Goal: Task Accomplishment & Management: Use online tool/utility

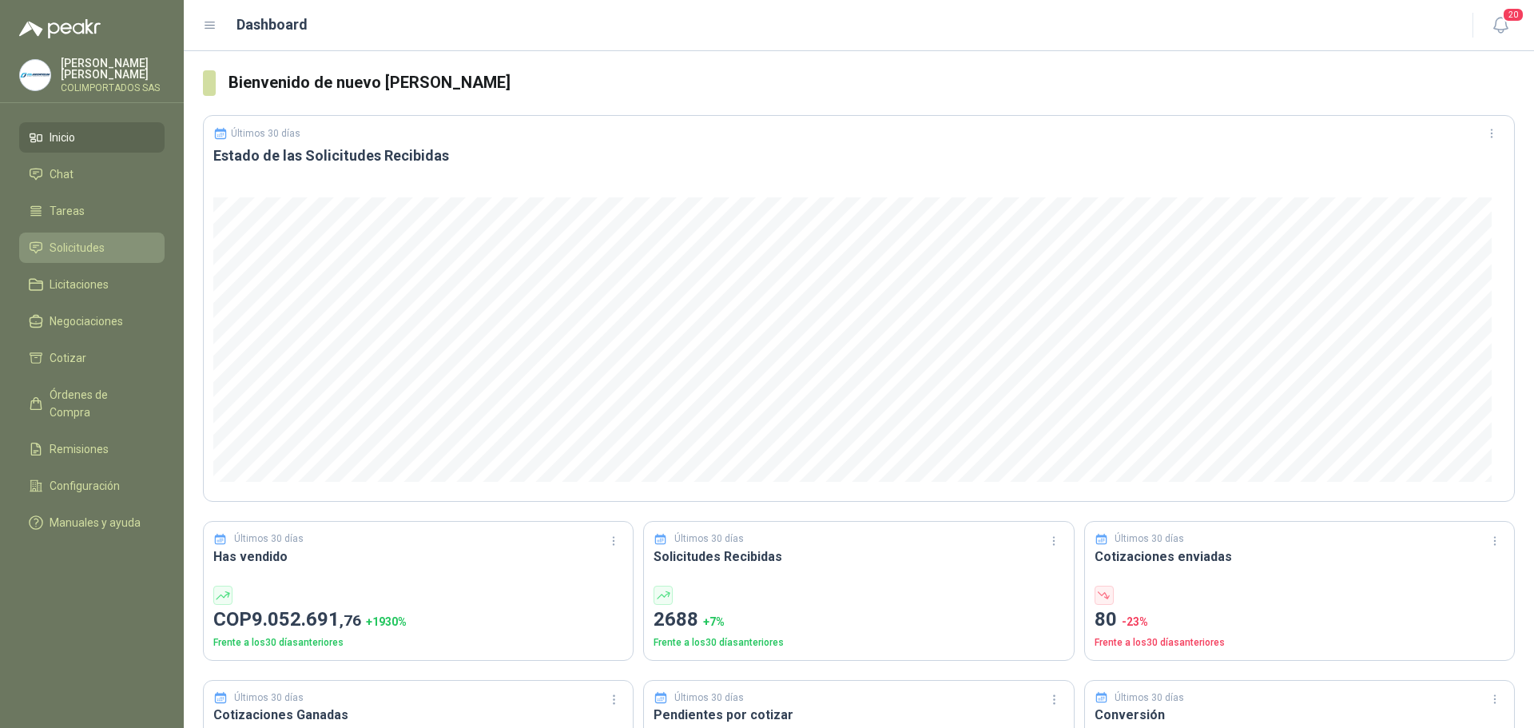
click at [121, 247] on li "Solicitudes" at bounding box center [92, 248] width 126 height 18
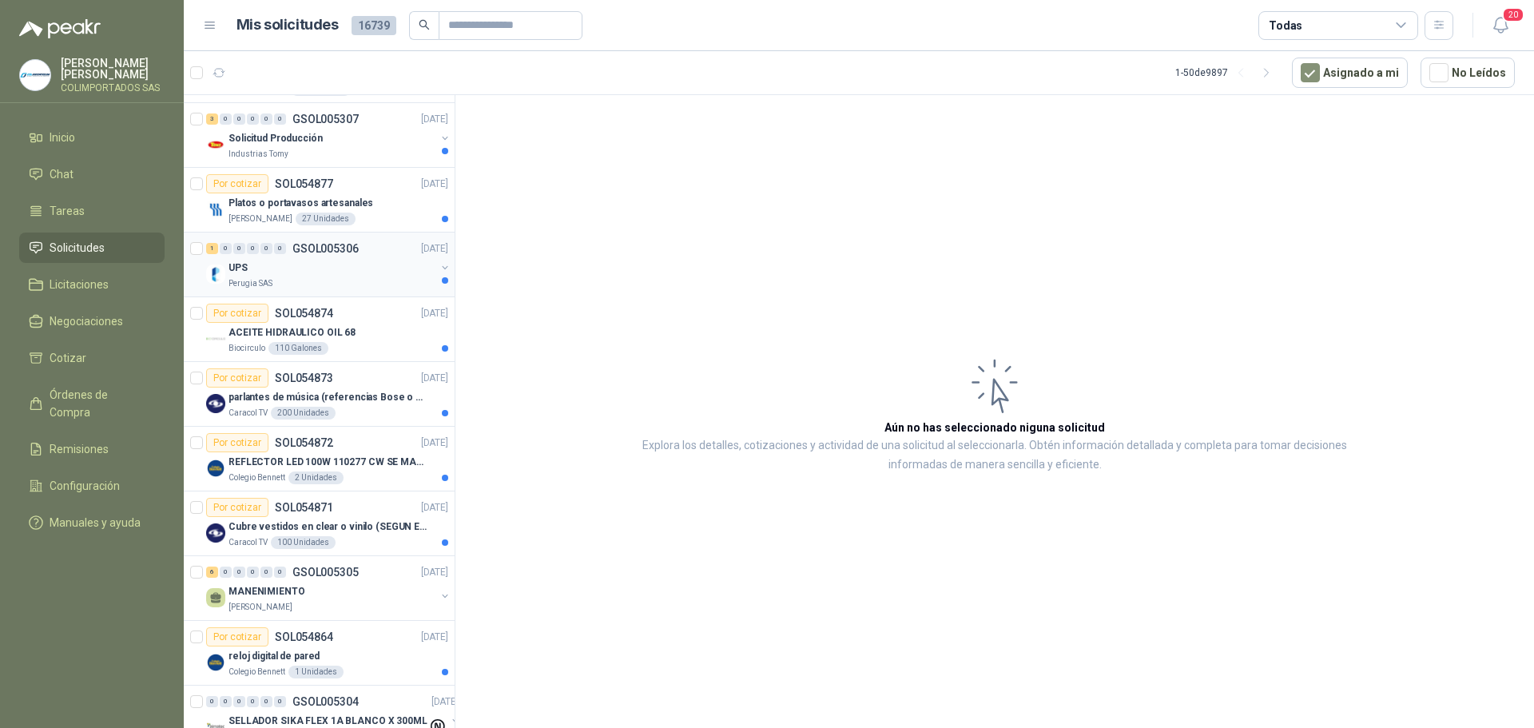
scroll to position [559, 0]
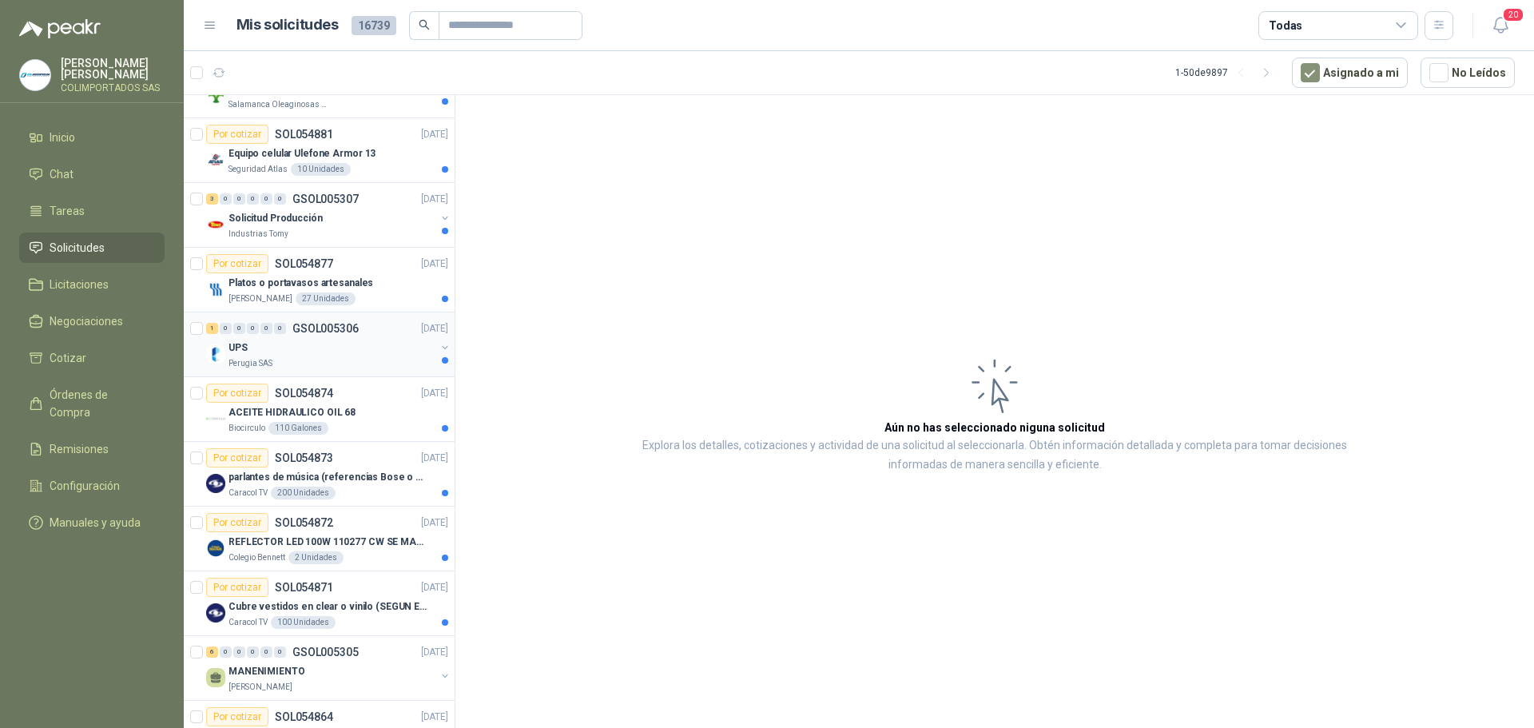
click at [348, 351] on div "UPS" at bounding box center [332, 347] width 207 height 19
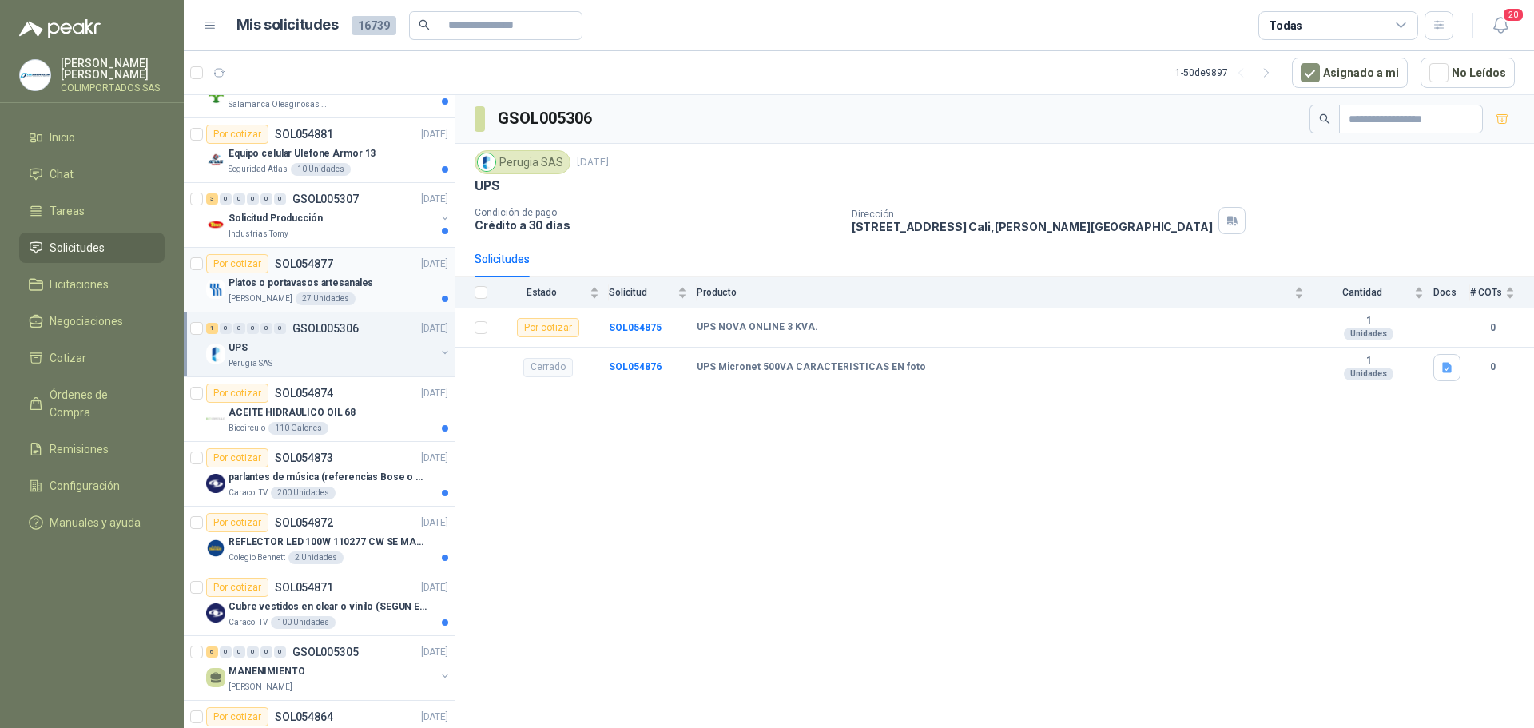
click at [384, 288] on div "Platos o portavasos artesanales" at bounding box center [339, 282] width 220 height 19
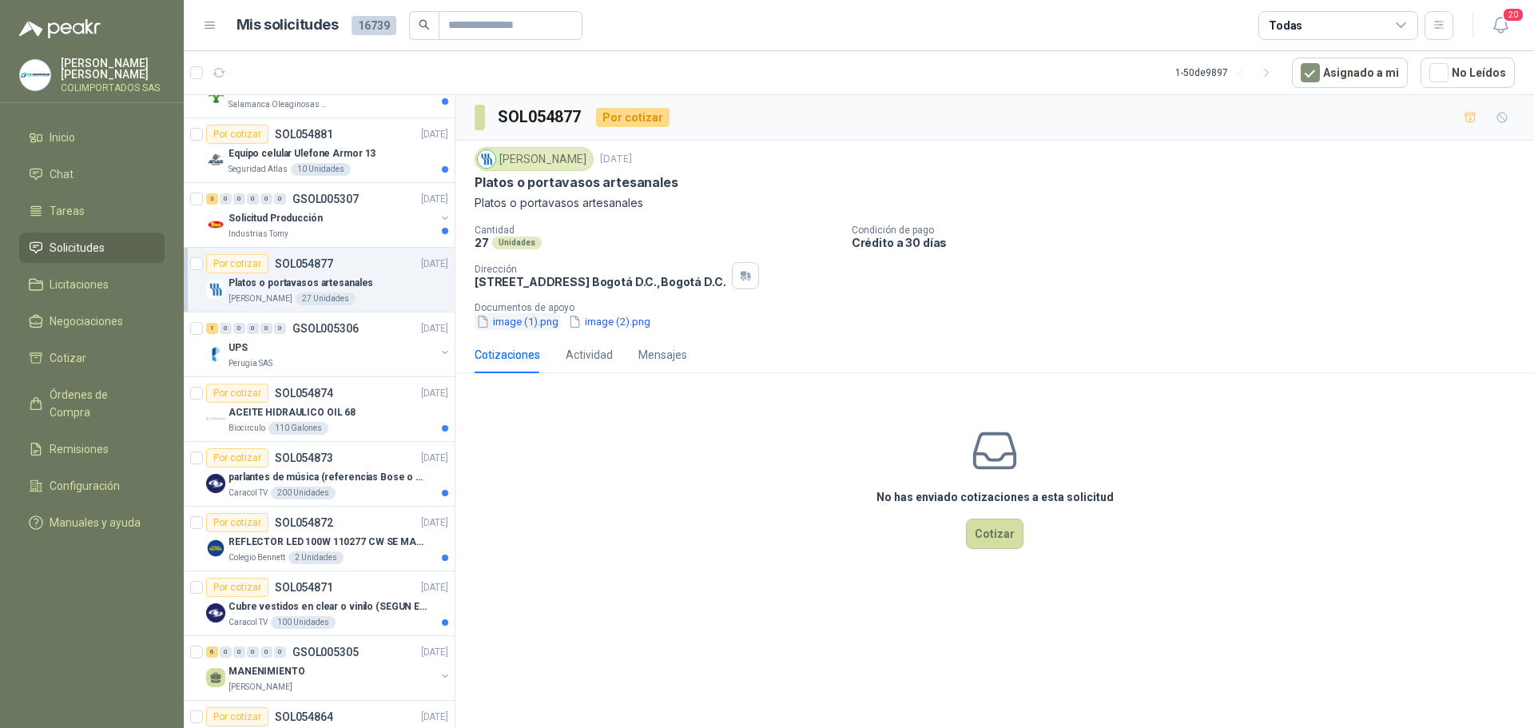
click at [528, 323] on button "image (1).png" at bounding box center [518, 321] width 86 height 17
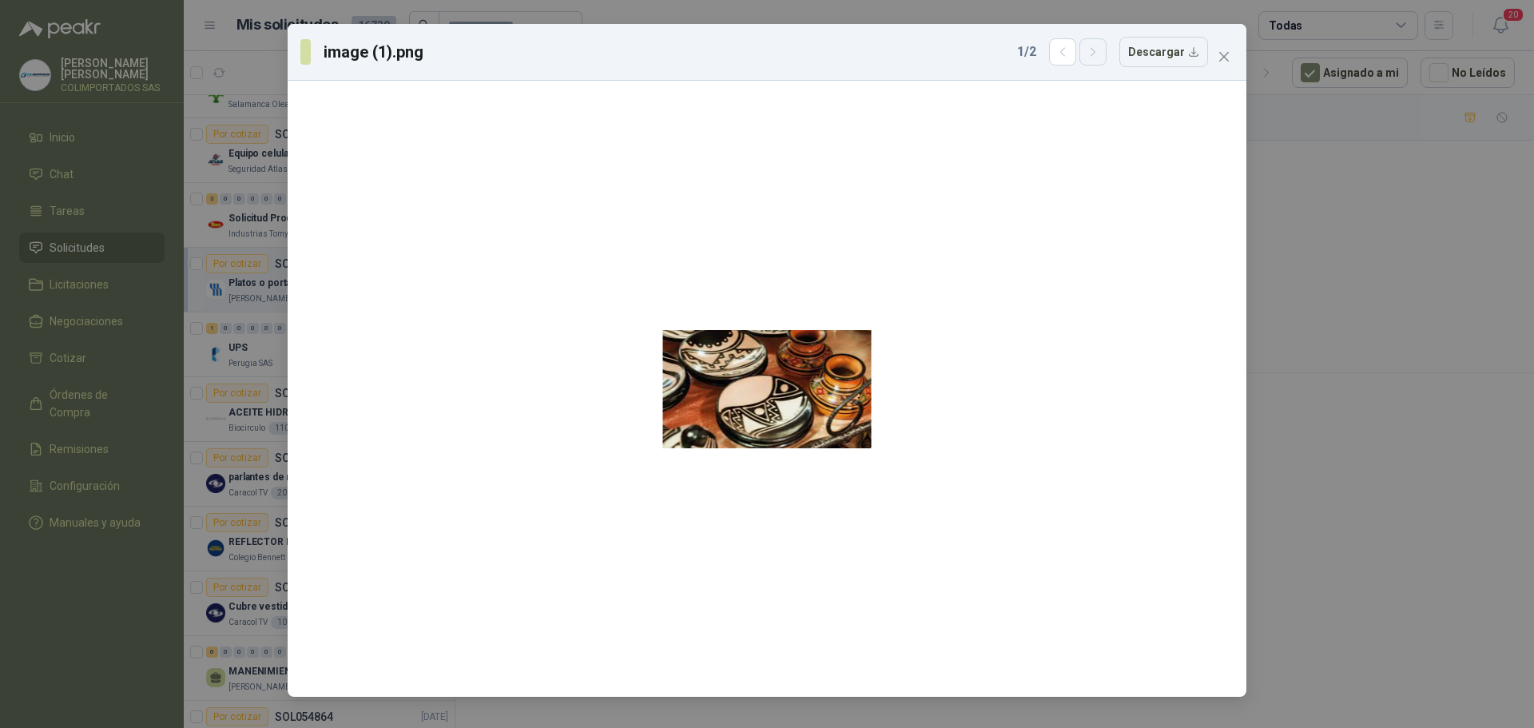
click at [1098, 52] on icon "button" at bounding box center [1094, 53] width 14 height 14
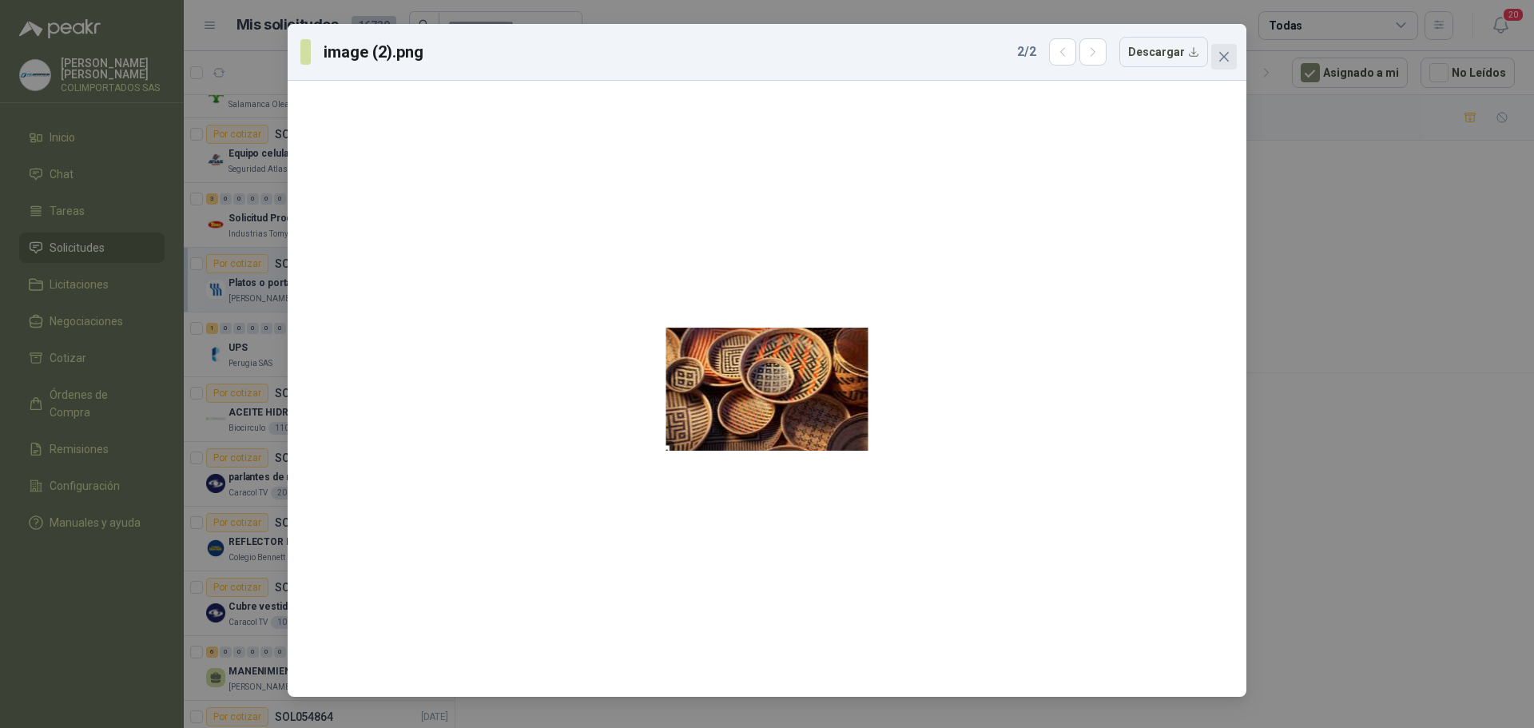
click at [1221, 54] on icon "close" at bounding box center [1225, 57] width 10 height 10
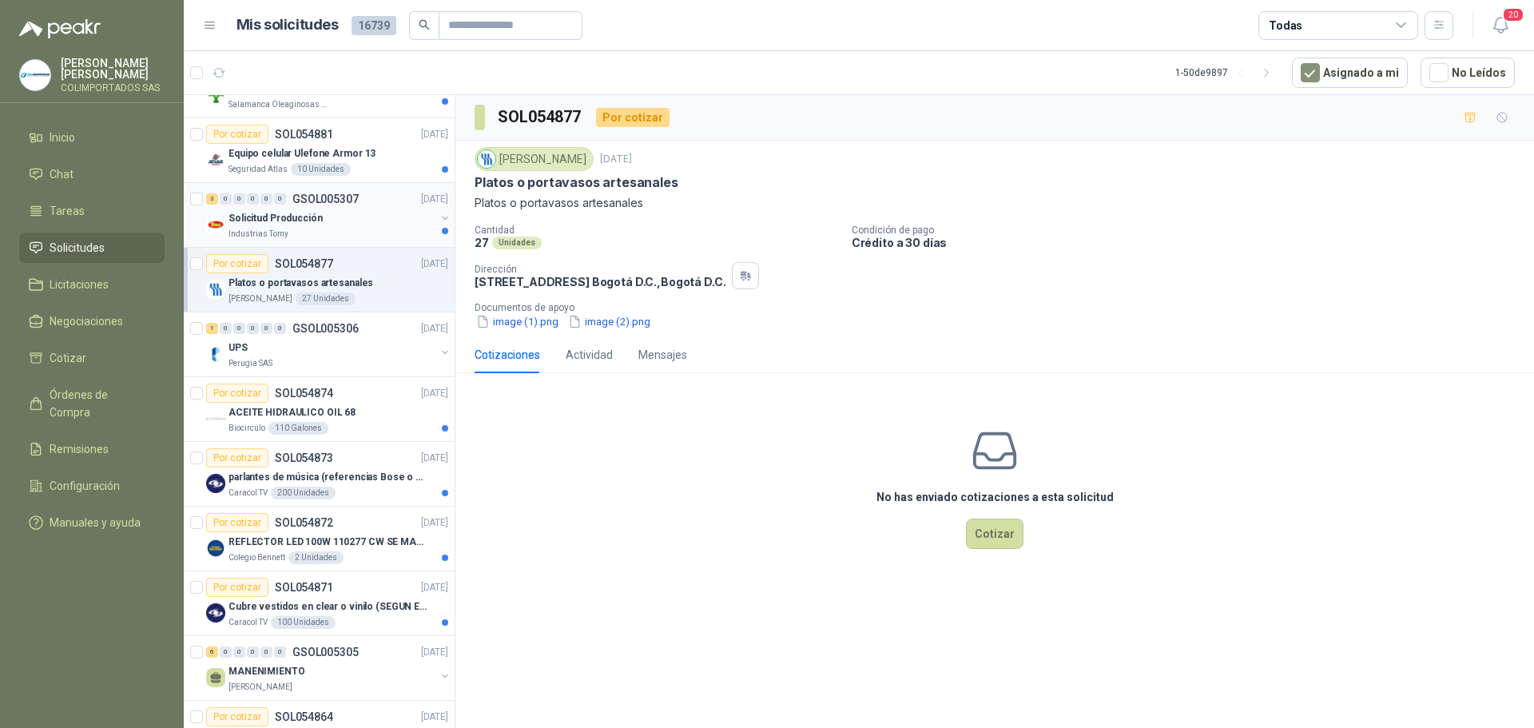
click at [356, 230] on div "Industrias Tomy" at bounding box center [332, 234] width 207 height 13
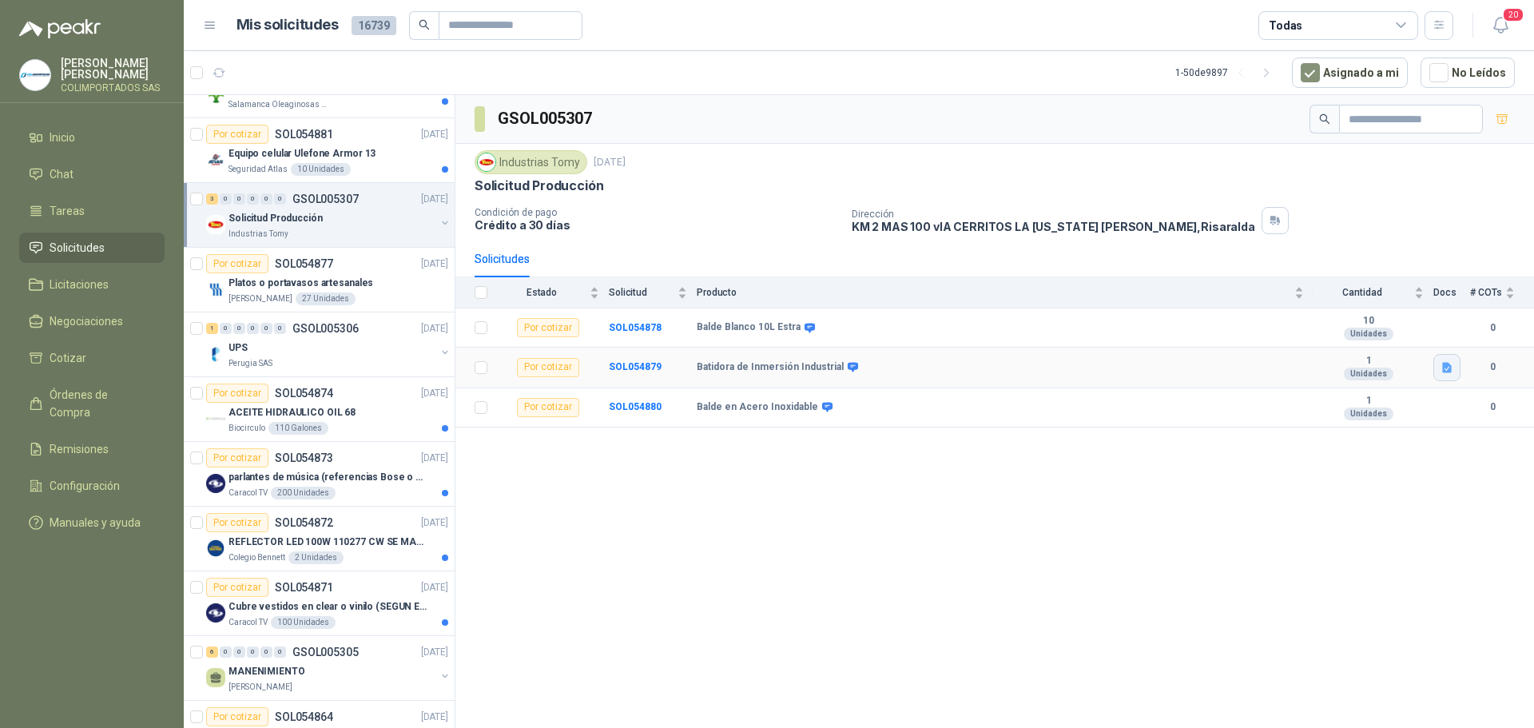
click at [1455, 372] on button "button" at bounding box center [1447, 367] width 27 height 27
click at [1398, 330] on button "Batidora .png" at bounding box center [1408, 332] width 83 height 17
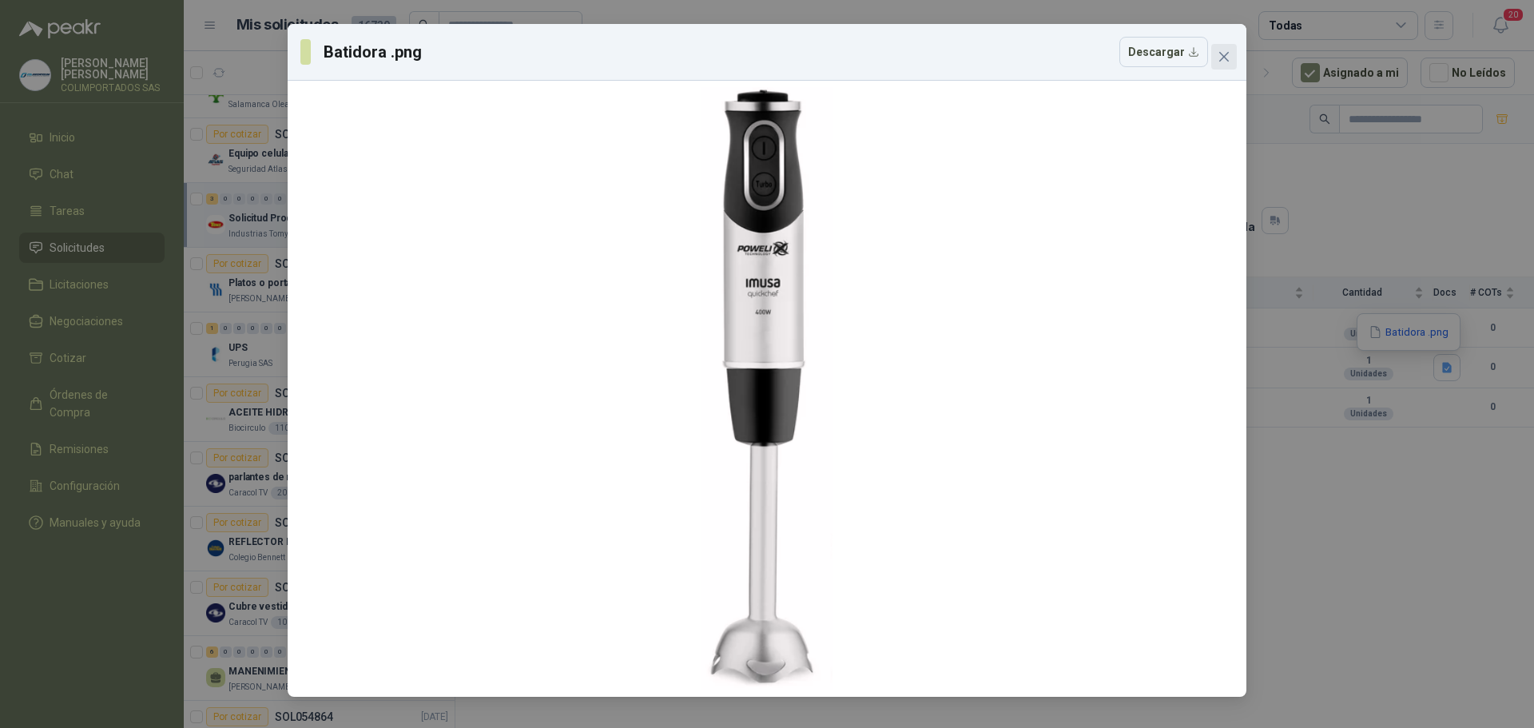
click at [1225, 54] on icon "close" at bounding box center [1224, 56] width 13 height 13
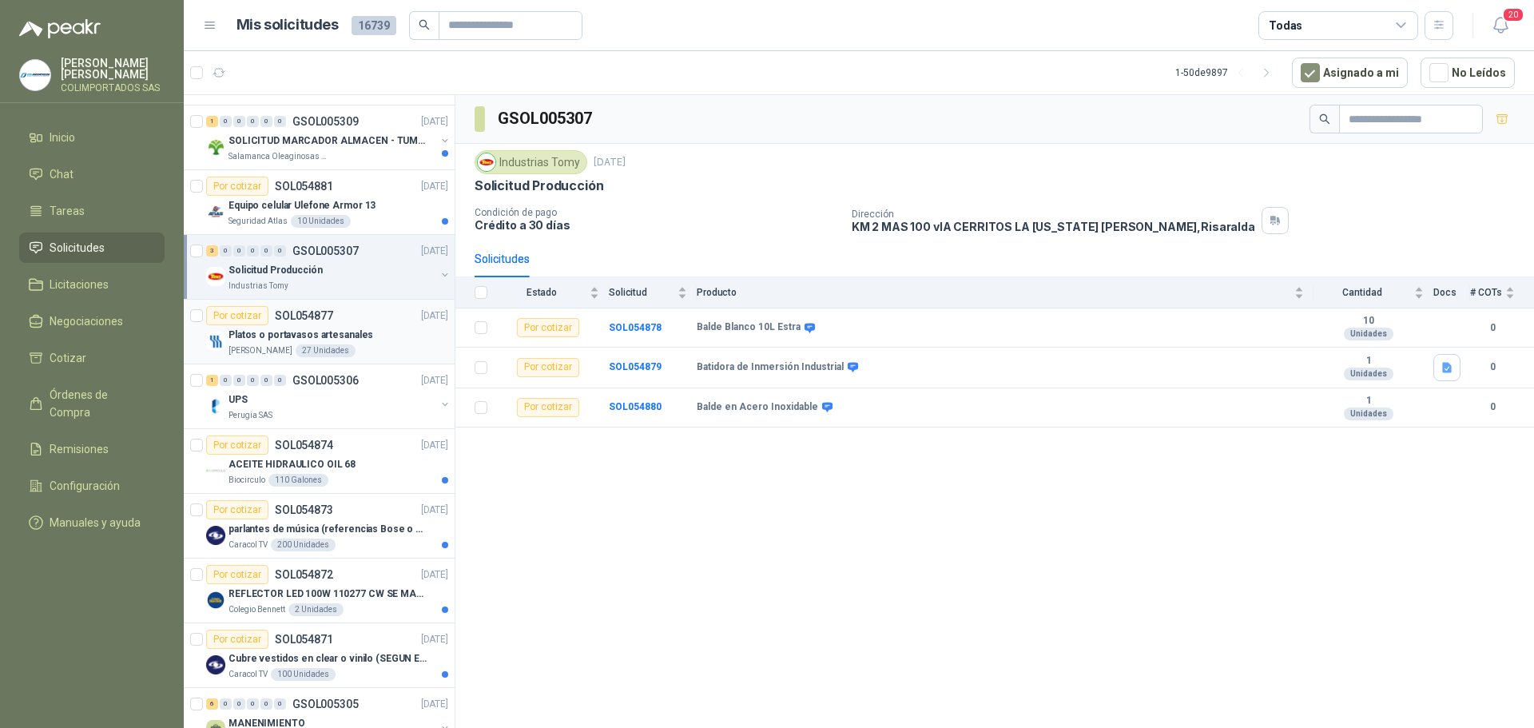
scroll to position [480, 0]
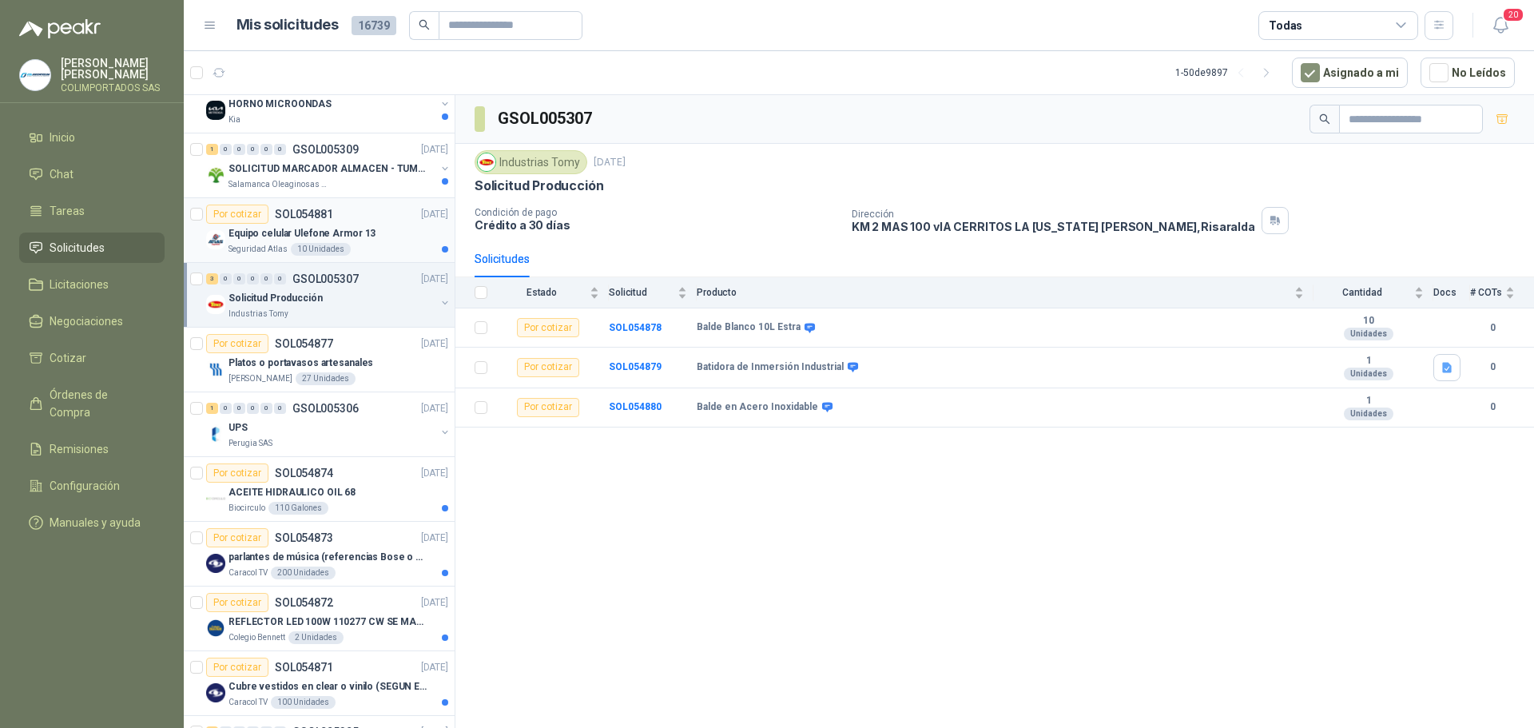
click at [389, 237] on div "Equipo celular Ulefone Armor 13" at bounding box center [339, 233] width 220 height 19
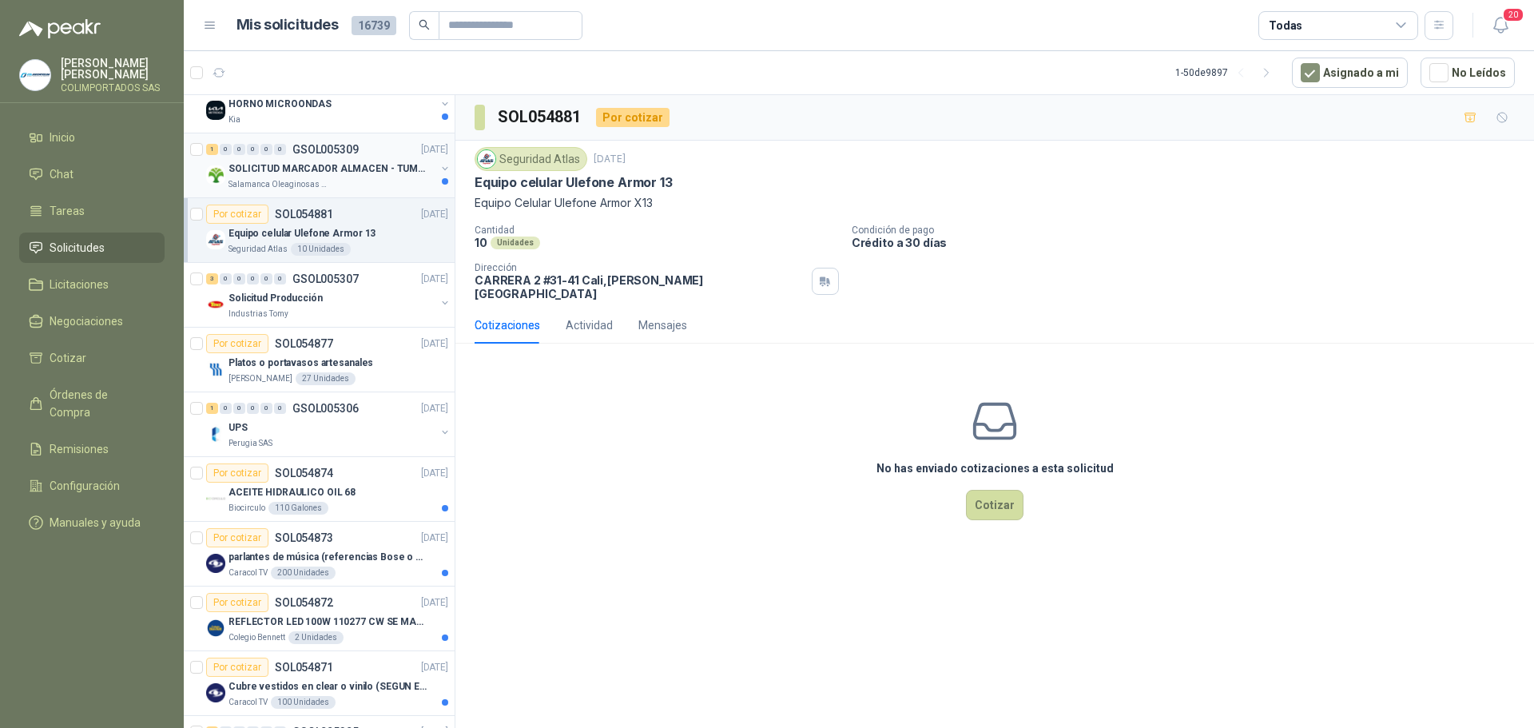
click at [344, 178] on div "Salamanca Oleaginosas SAS" at bounding box center [332, 184] width 207 height 13
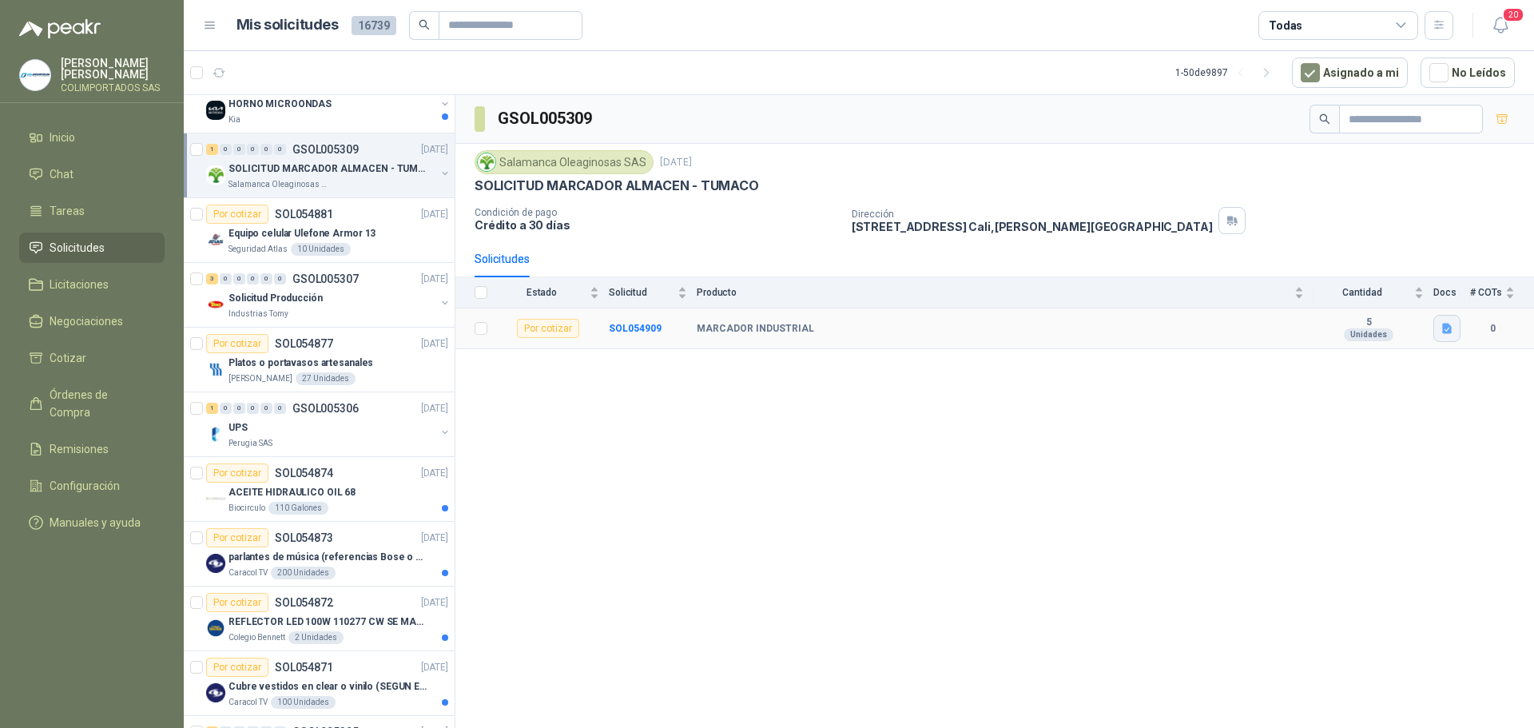
click at [1443, 332] on icon "button" at bounding box center [1448, 329] width 10 height 10
click at [1283, 297] on button "Captura de pantalla [DATE] 135424.png" at bounding box center [1349, 293] width 201 height 17
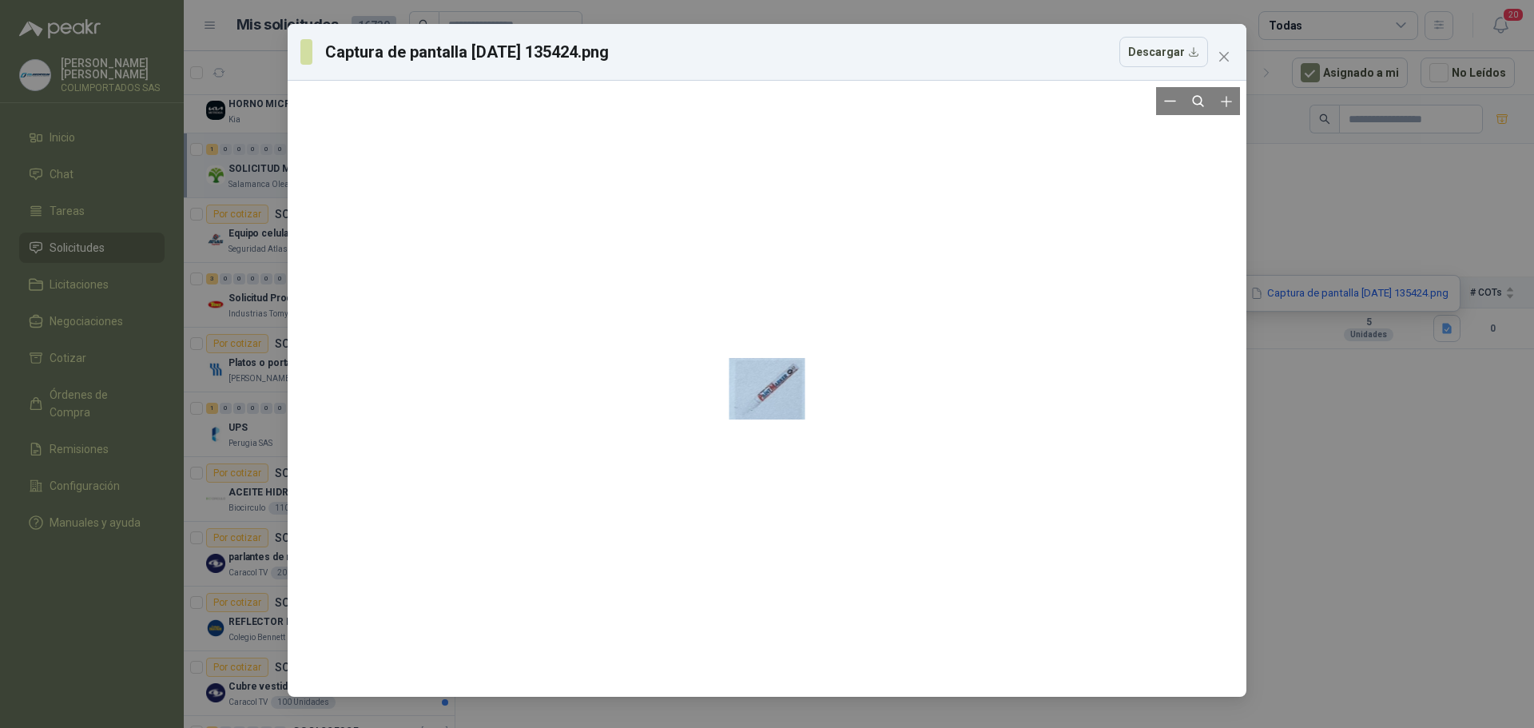
click at [790, 400] on div at bounding box center [768, 388] width 76 height 603
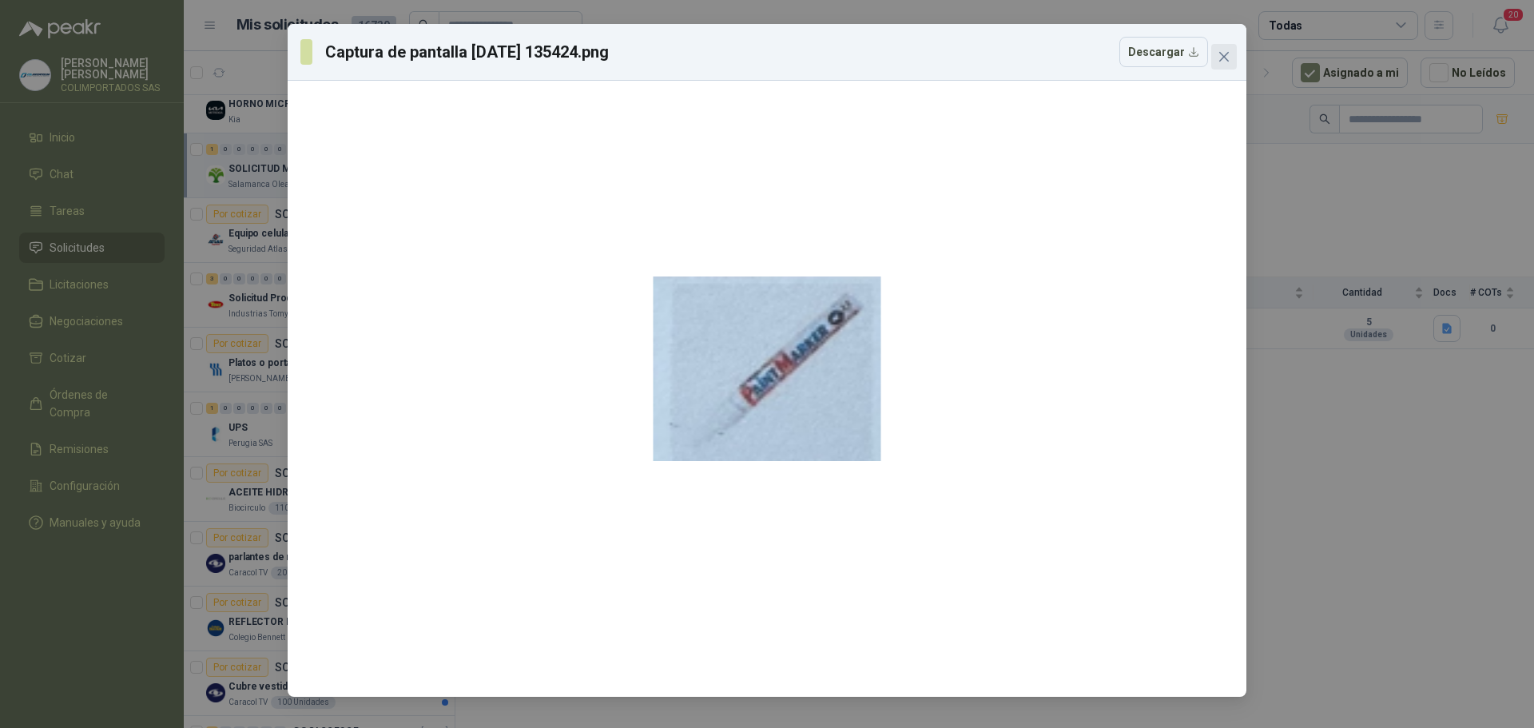
click at [1228, 56] on icon "close" at bounding box center [1224, 56] width 13 height 13
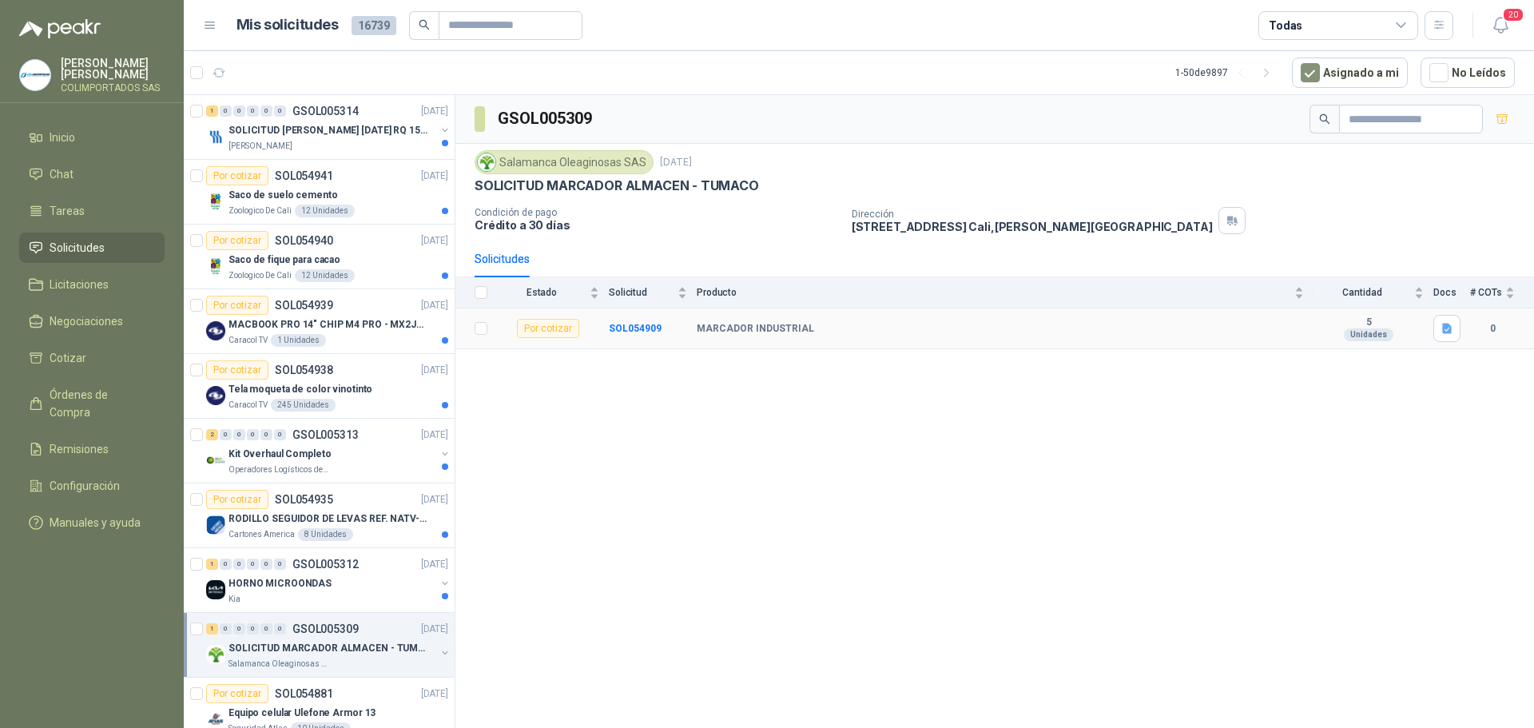
click at [558, 328] on div "Por cotizar" at bounding box center [548, 328] width 62 height 19
click at [641, 323] on b "SOL054909" at bounding box center [635, 328] width 53 height 11
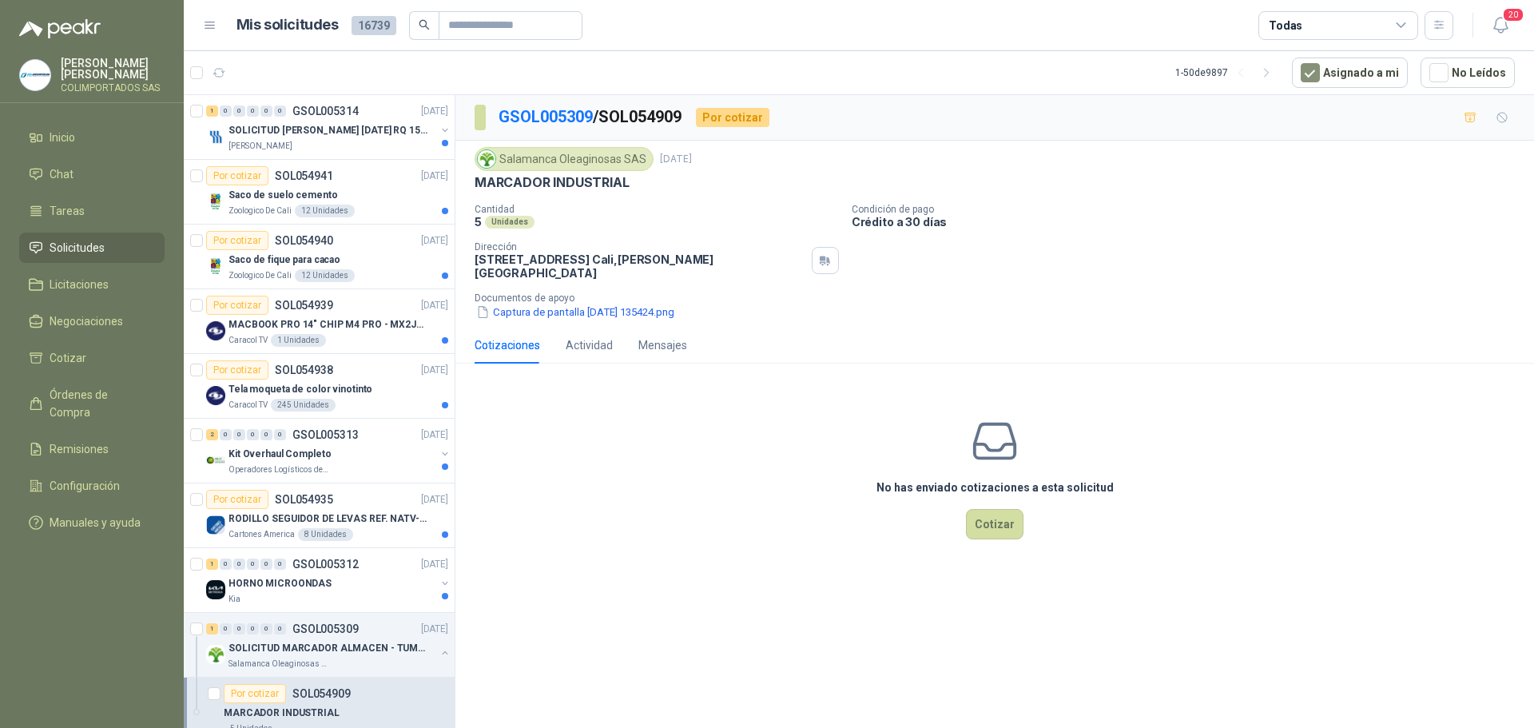
click at [1131, 233] on div "Cantidad 5 Unidades Condición de pago Crédito a 30 días Dirección [STREET_ADDRE…" at bounding box center [995, 262] width 1041 height 117
click at [993, 518] on button "Cotizar" at bounding box center [995, 524] width 58 height 30
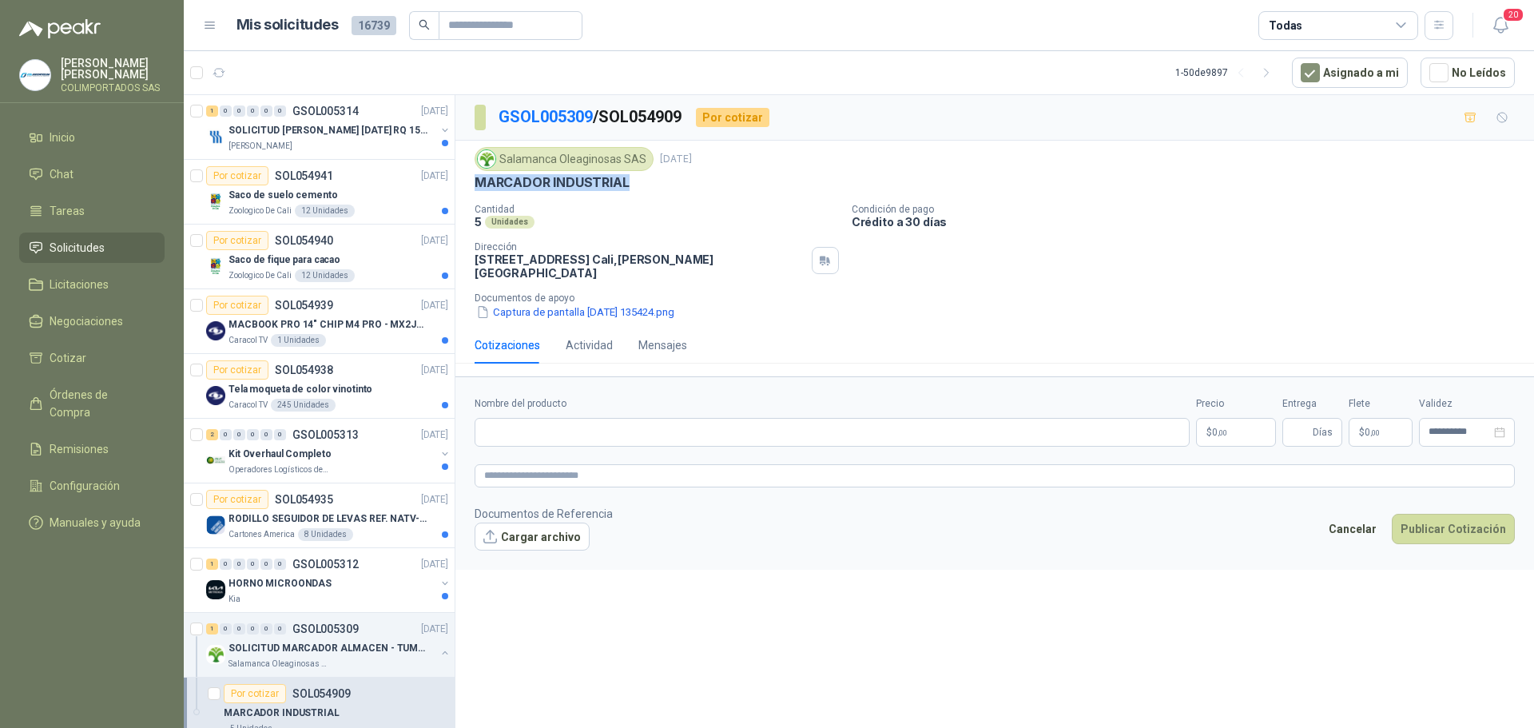
drag, startPoint x: 633, startPoint y: 180, endPoint x: 480, endPoint y: 181, distance: 153.5
click at [480, 181] on div "MARCADOR INDUSTRIAL" at bounding box center [995, 182] width 1041 height 17
copy p "MARCADOR INDUSTRIAL"
click at [579, 418] on input "Nombre del producto" at bounding box center [832, 432] width 715 height 29
paste input "**********"
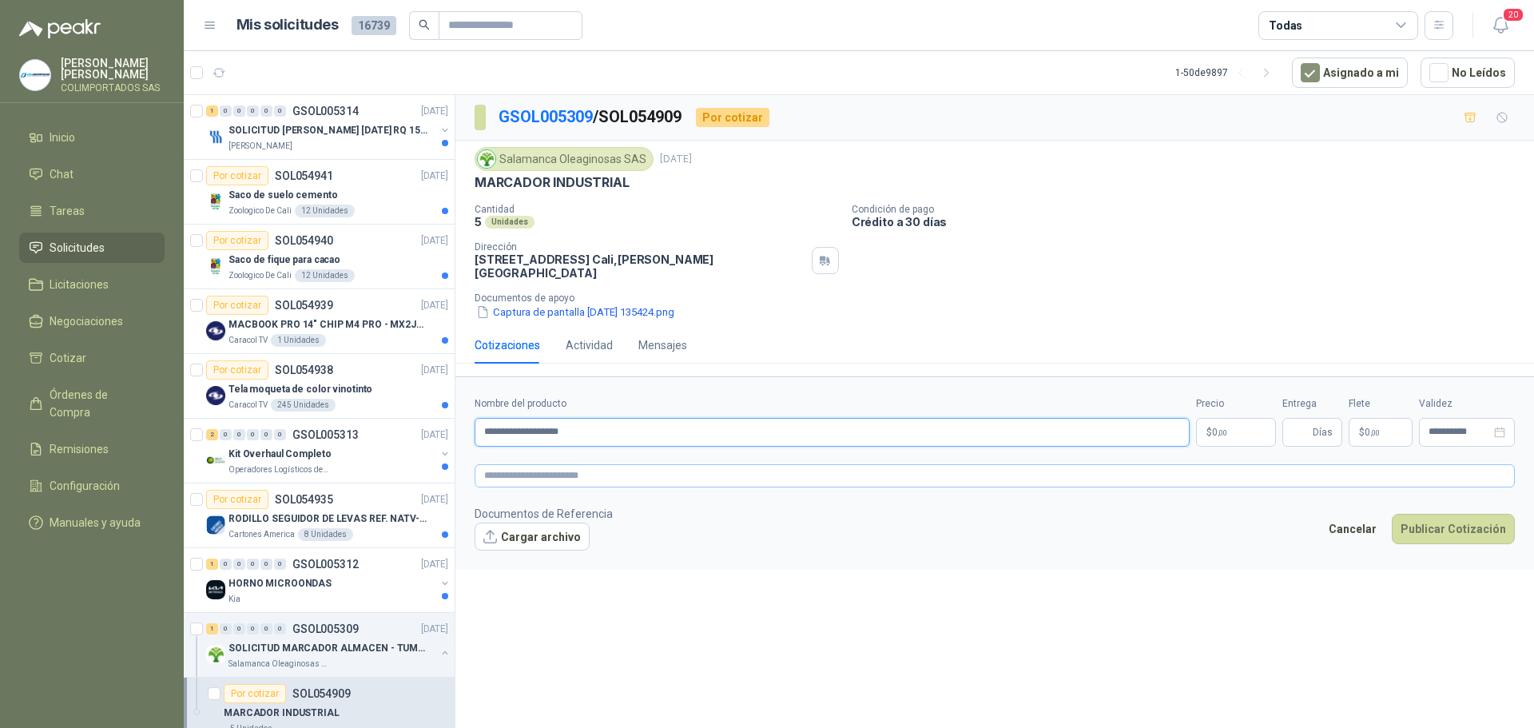
type input "**********"
click at [592, 464] on textarea at bounding box center [995, 475] width 1041 height 23
paste textarea "**********"
type textarea "**********"
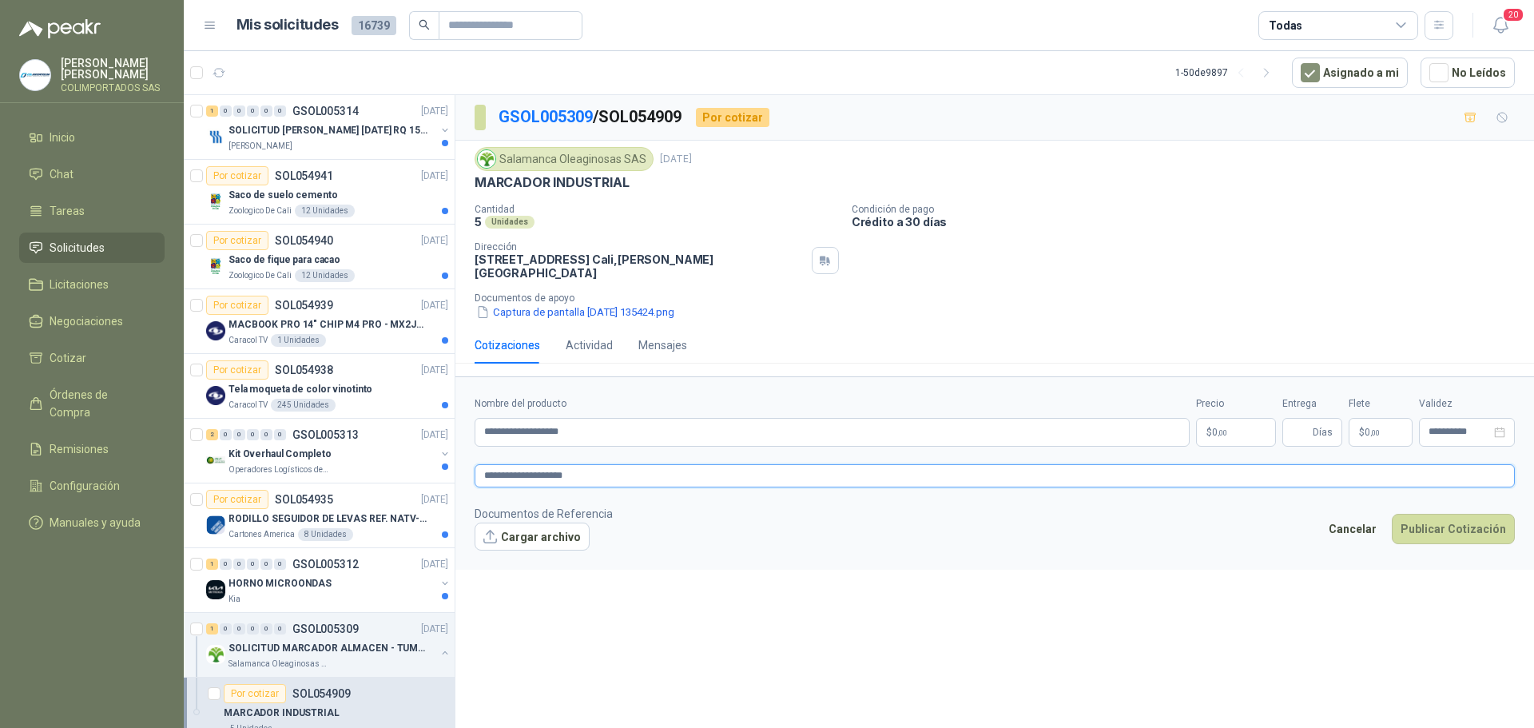
type textarea "**********"
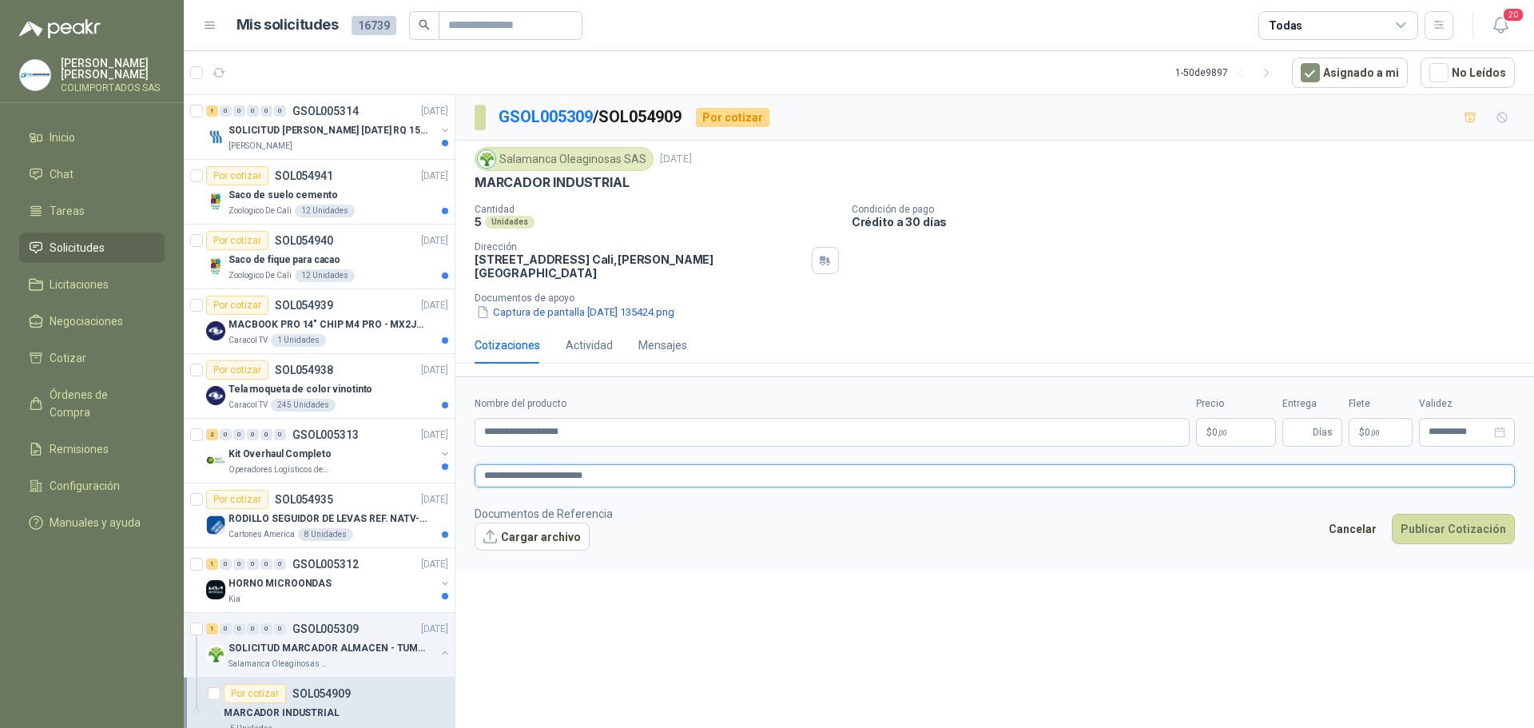
type textarea "**********"
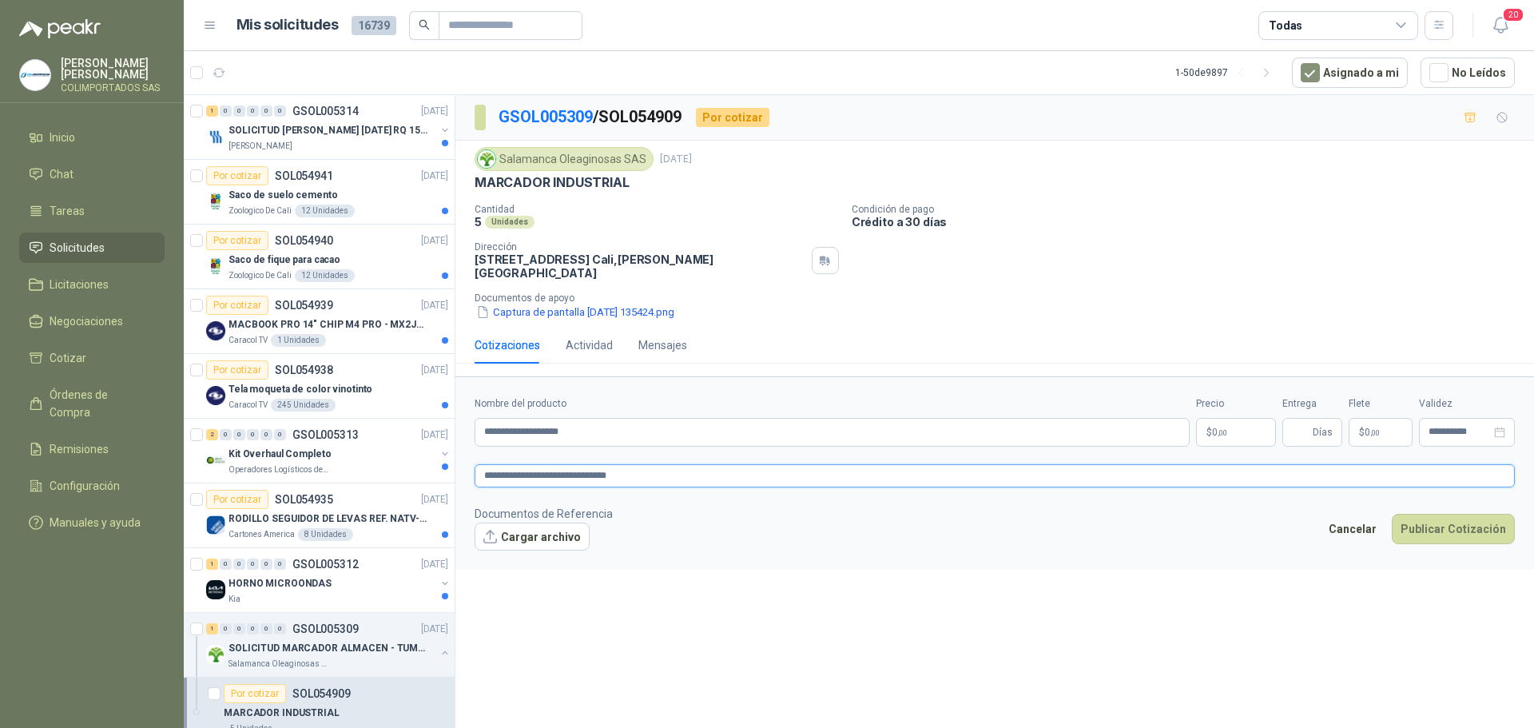
type textarea "**********"
click at [1228, 428] on span ",00" at bounding box center [1223, 432] width 10 height 9
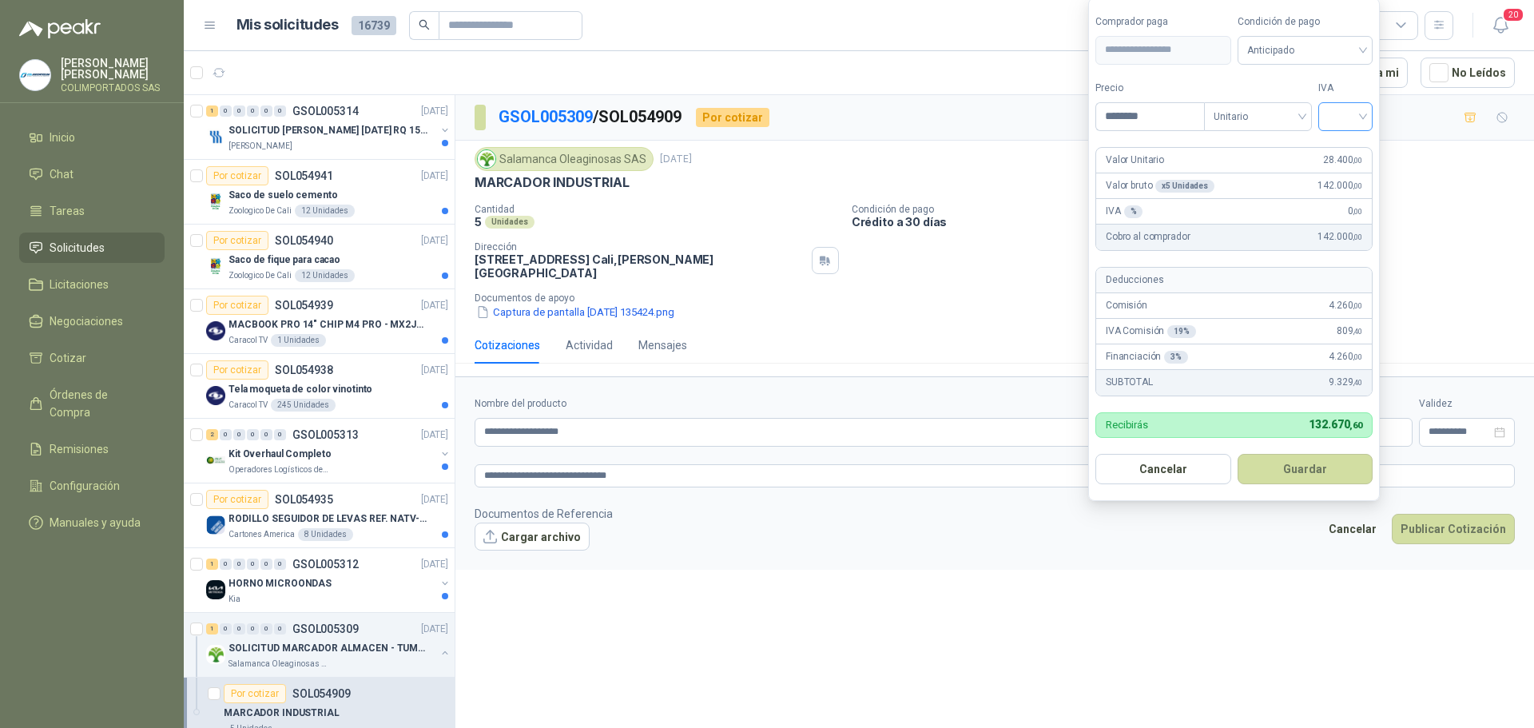
type input "********"
click at [1363, 116] on input "search" at bounding box center [1345, 115] width 35 height 24
click at [1354, 149] on div "19%" at bounding box center [1350, 150] width 30 height 18
click at [1368, 44] on div "Anticipado" at bounding box center [1308, 50] width 137 height 29
click at [1302, 108] on div "Crédito a 30 días" at bounding box center [1308, 109] width 112 height 18
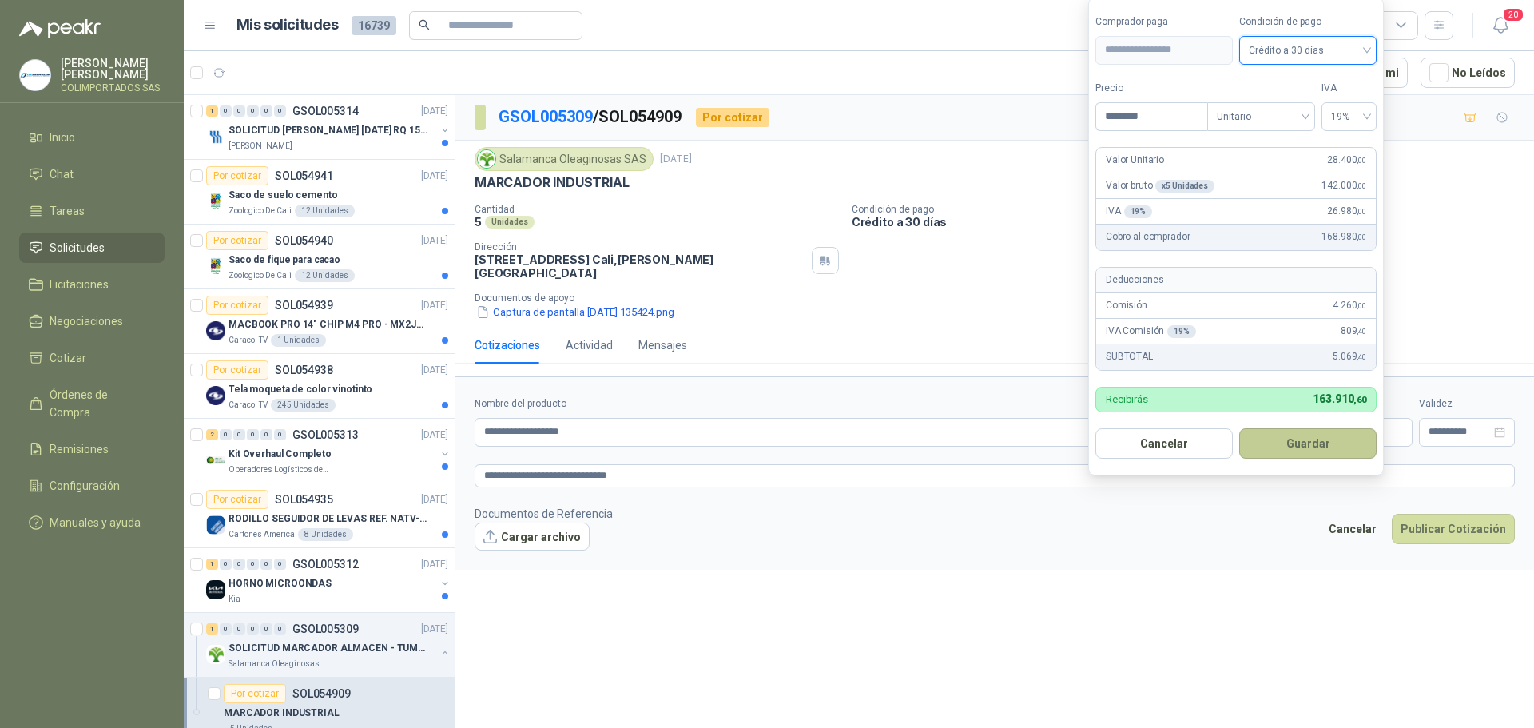
click at [1294, 443] on button "Guardar" at bounding box center [1308, 443] width 137 height 30
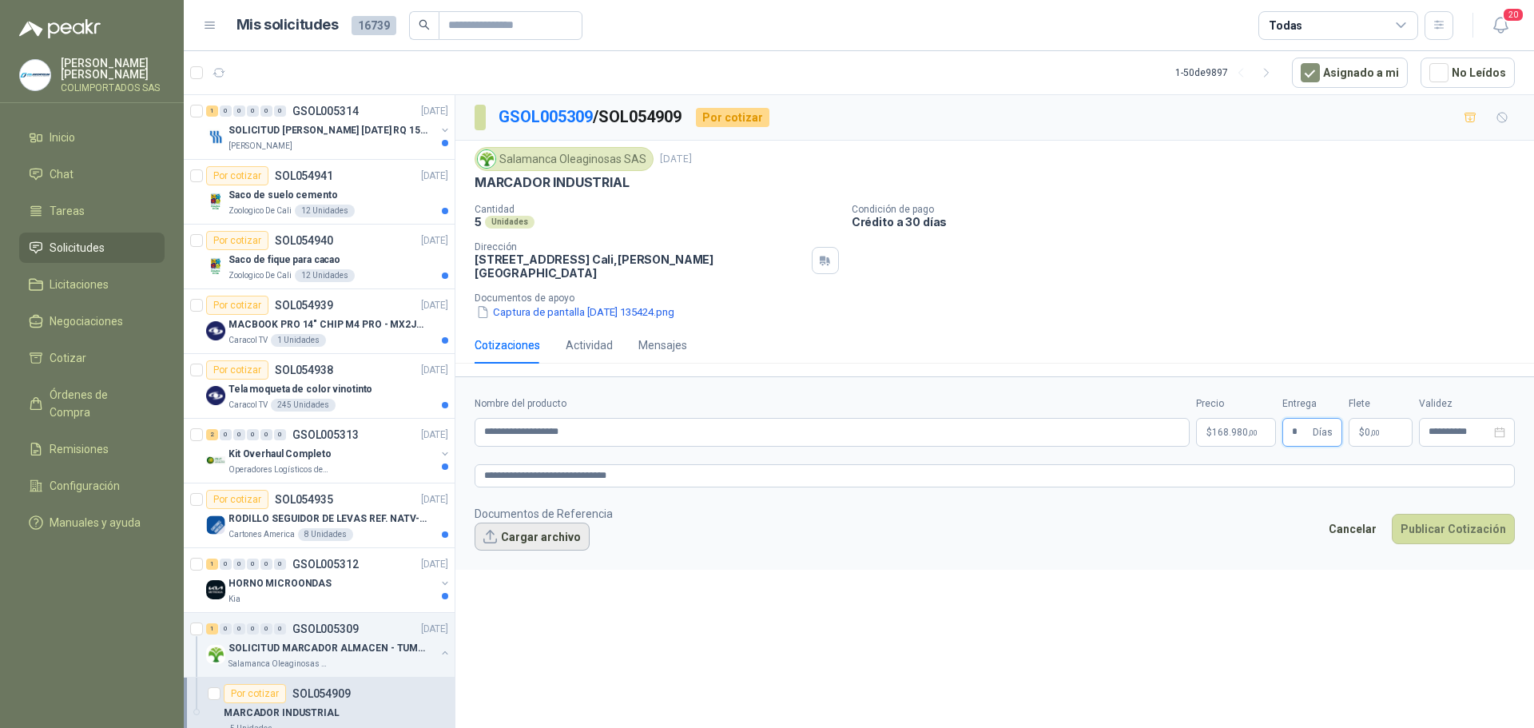
type input "*"
click at [541, 529] on button "Cargar archivo" at bounding box center [532, 537] width 115 height 29
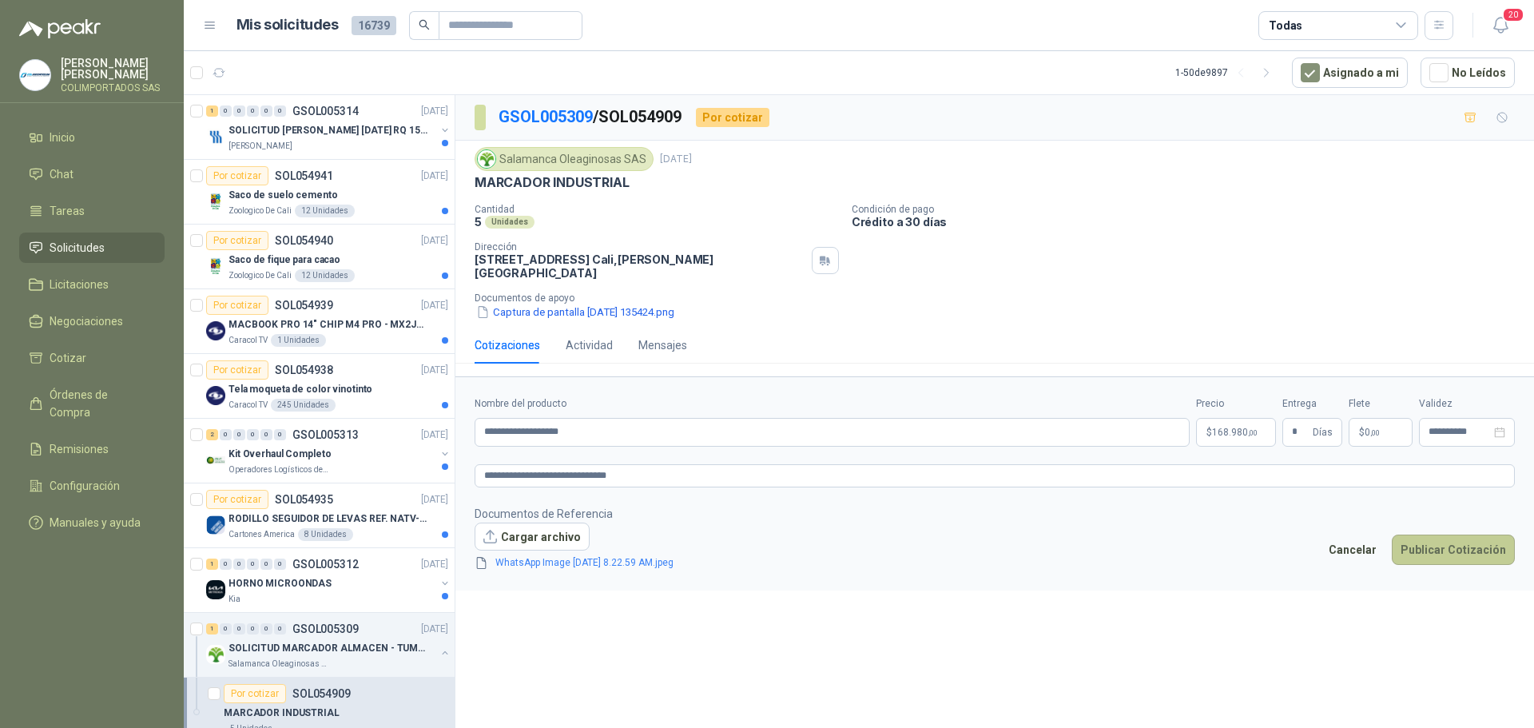
click at [1459, 543] on button "Publicar Cotización" at bounding box center [1453, 550] width 123 height 30
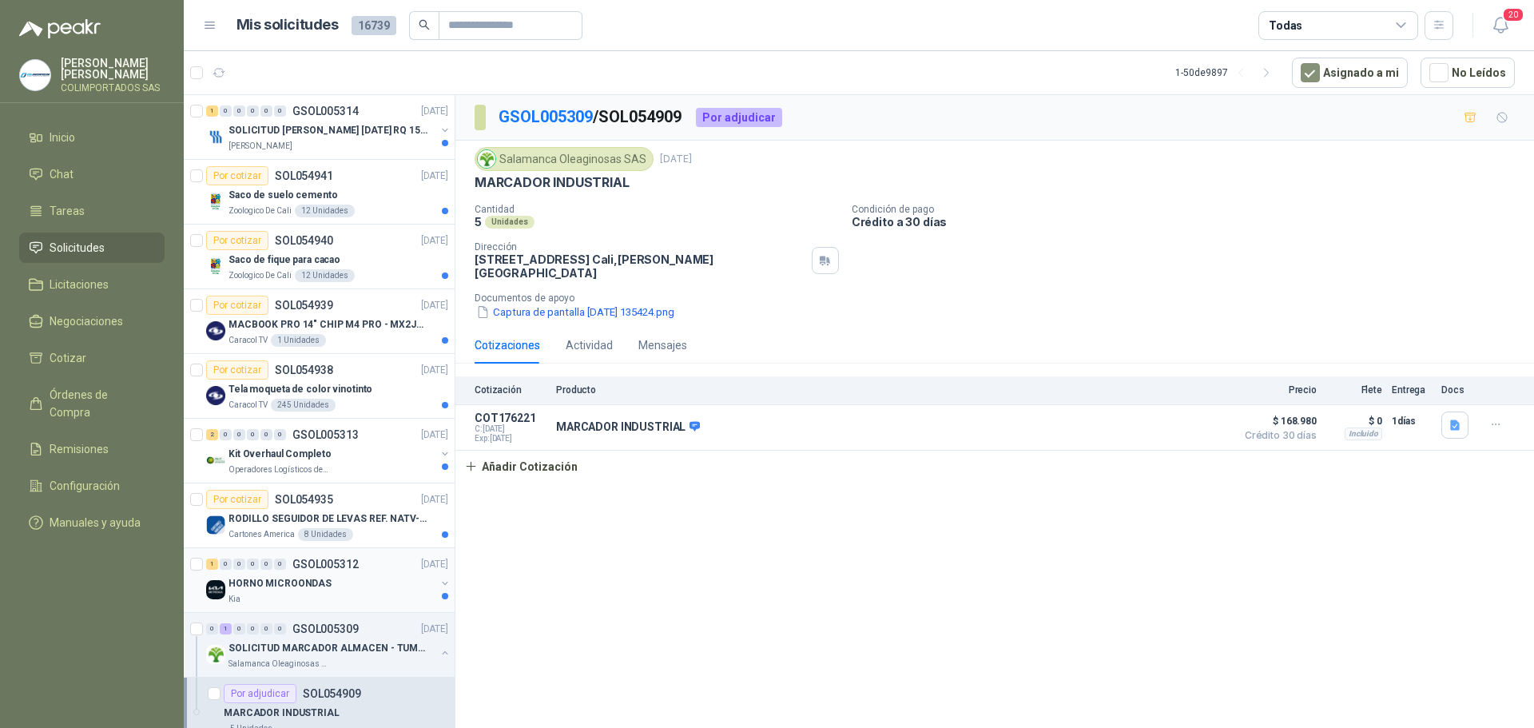
click at [356, 589] on div "HORNO MICROONDAS" at bounding box center [332, 583] width 207 height 19
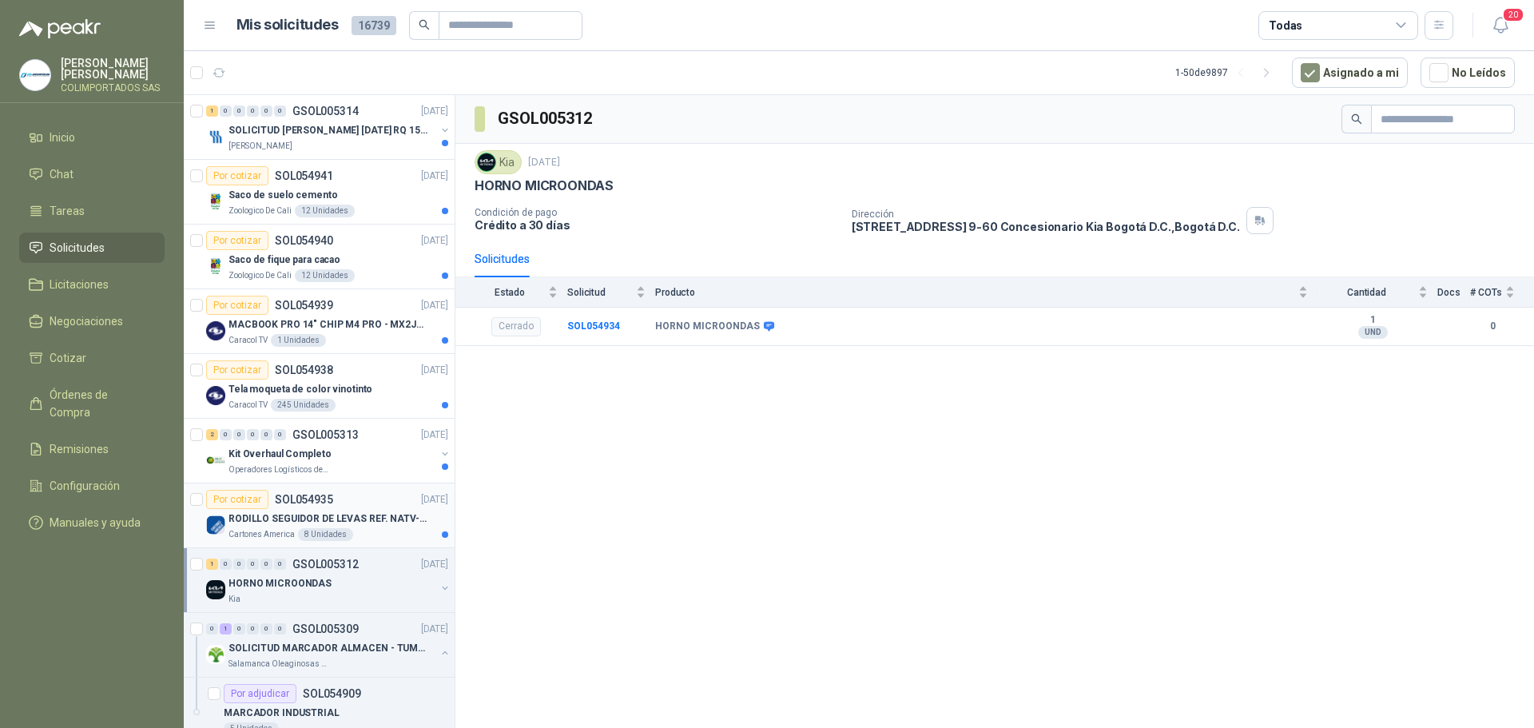
click at [369, 524] on p "RODILLO SEGUIDOR DE LEVAS REF. NATV-17-PPA [PERSON_NAME]" at bounding box center [328, 518] width 199 height 15
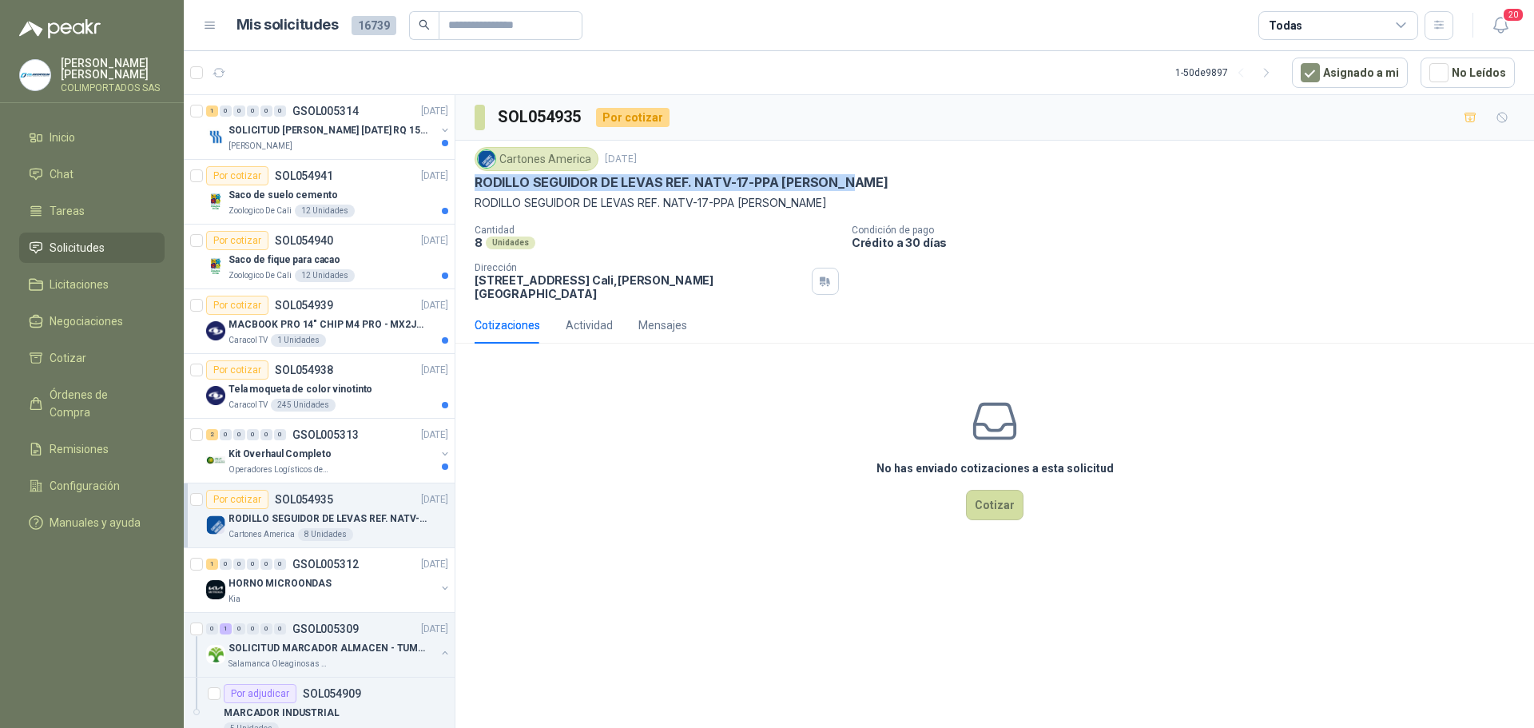
drag, startPoint x: 476, startPoint y: 180, endPoint x: 858, endPoint y: 181, distance: 381.2
click at [858, 181] on p "RODILLO SEGUIDOR DE LEVAS REF. NATV-17-PPA [PERSON_NAME]" at bounding box center [682, 182] width 414 height 17
copy p "RODILLO SEGUIDOR DE LEVAS REF. NATV-17-PPA [PERSON_NAME]"
click at [372, 465] on div "Operadores Logísticos del Caribe" at bounding box center [332, 470] width 207 height 13
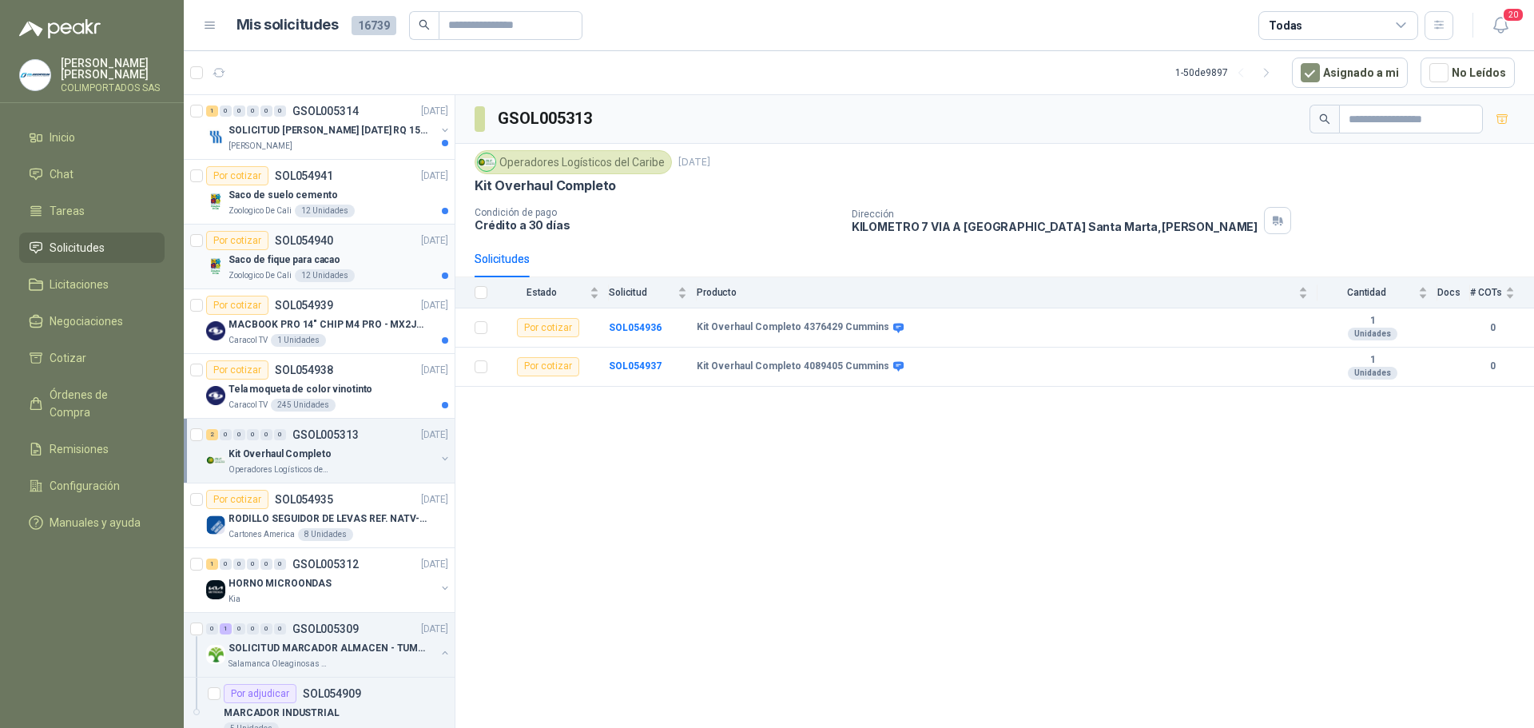
click at [384, 268] on div "Saco de fique para cacao" at bounding box center [339, 259] width 220 height 19
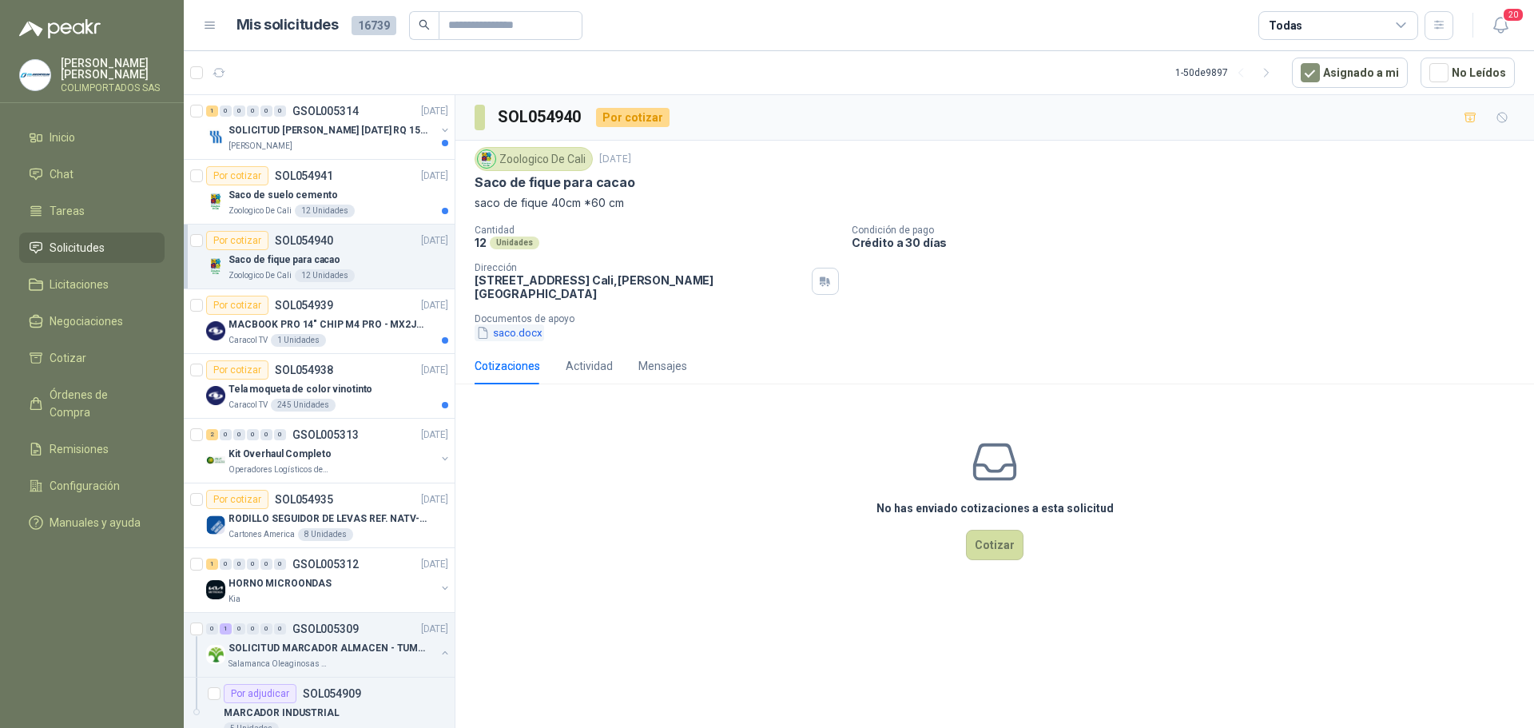
click at [511, 324] on button "saco.docx" at bounding box center [510, 332] width 70 height 17
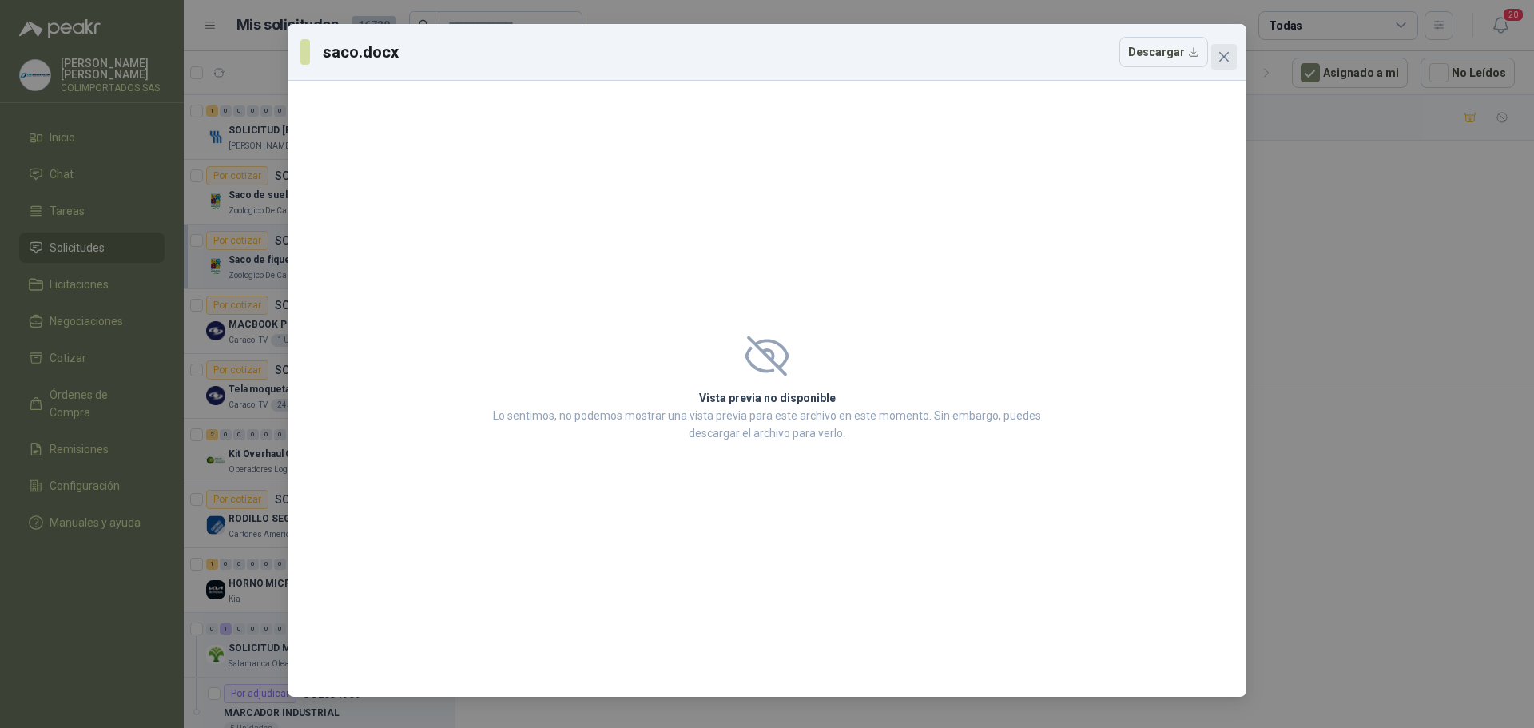
click at [1225, 54] on icon "close" at bounding box center [1224, 56] width 13 height 13
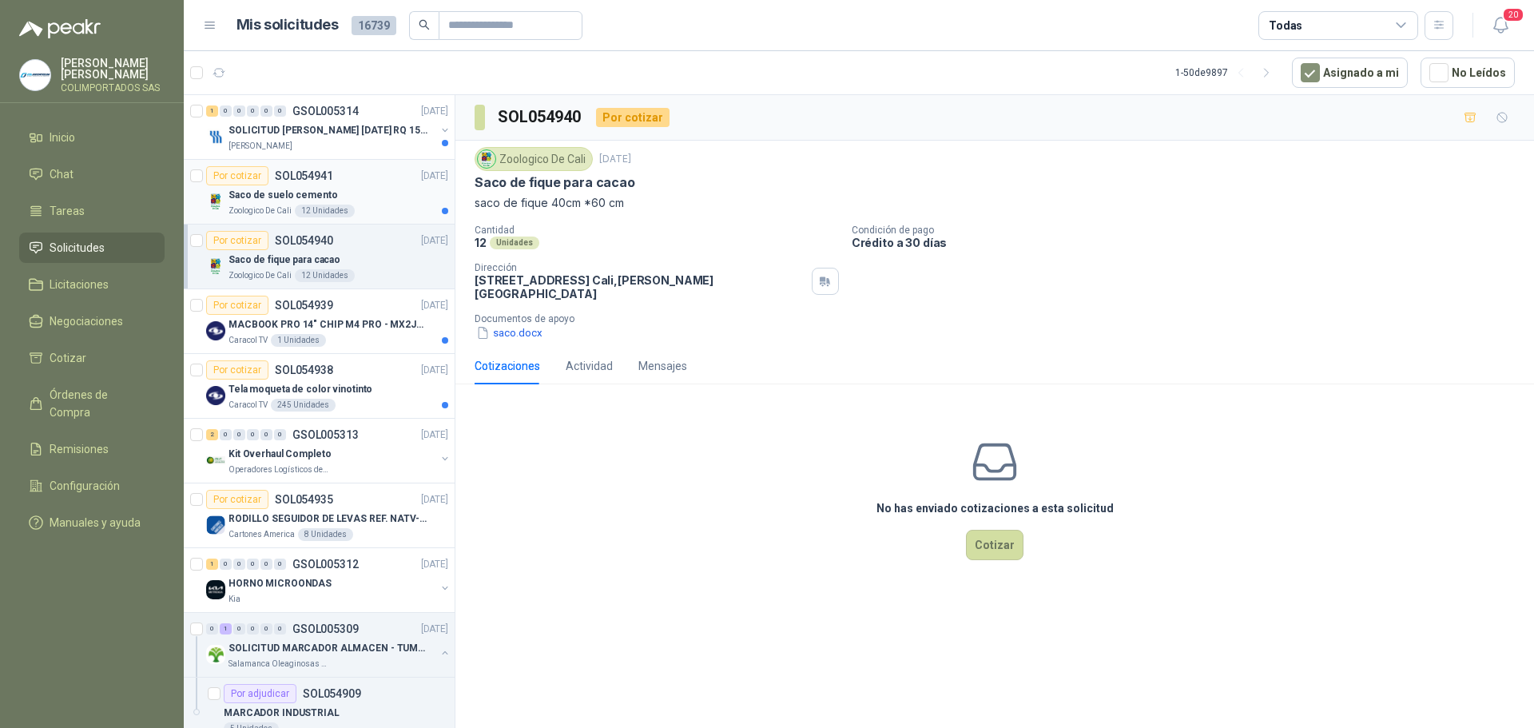
click at [372, 199] on div "Saco de suelo cemento" at bounding box center [339, 194] width 220 height 19
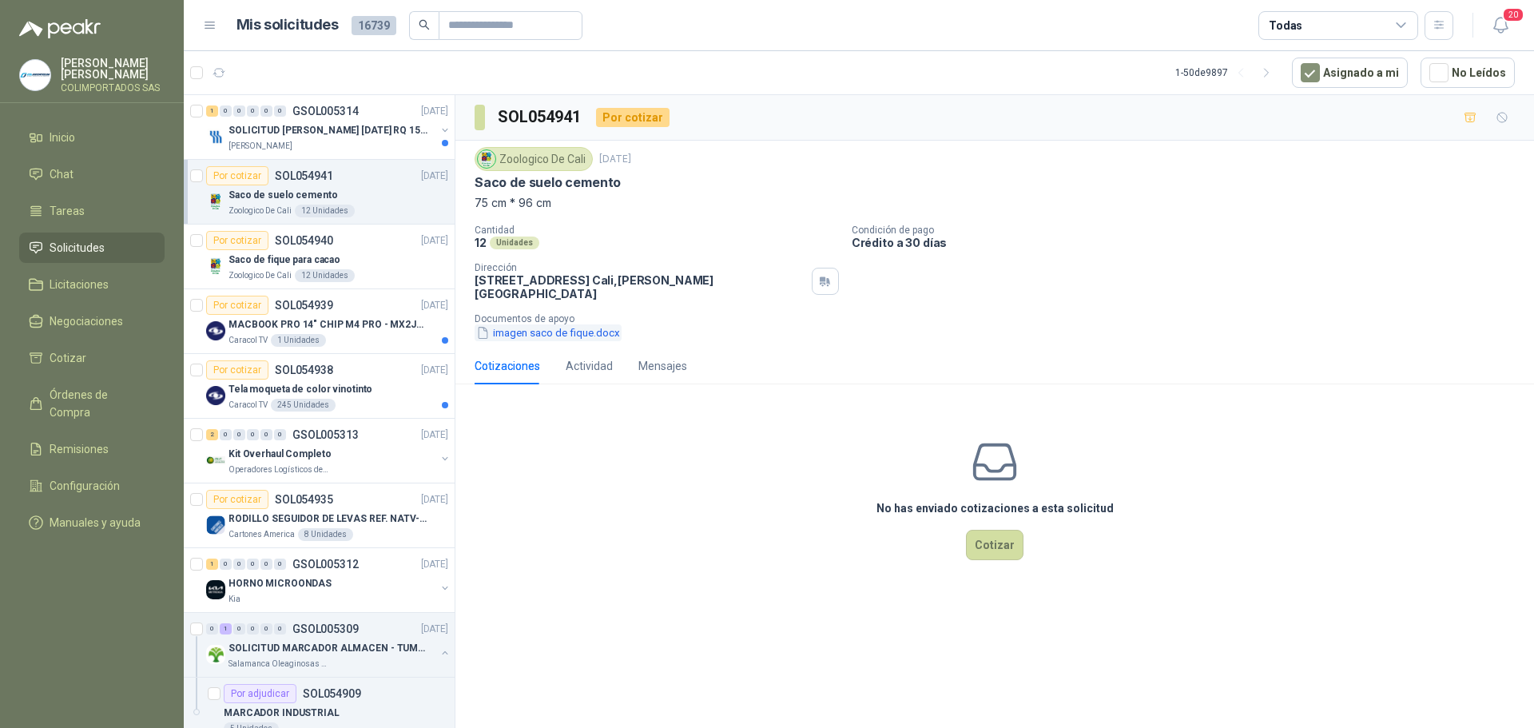
click at [545, 324] on button "imagen saco de fique.docx" at bounding box center [548, 332] width 147 height 17
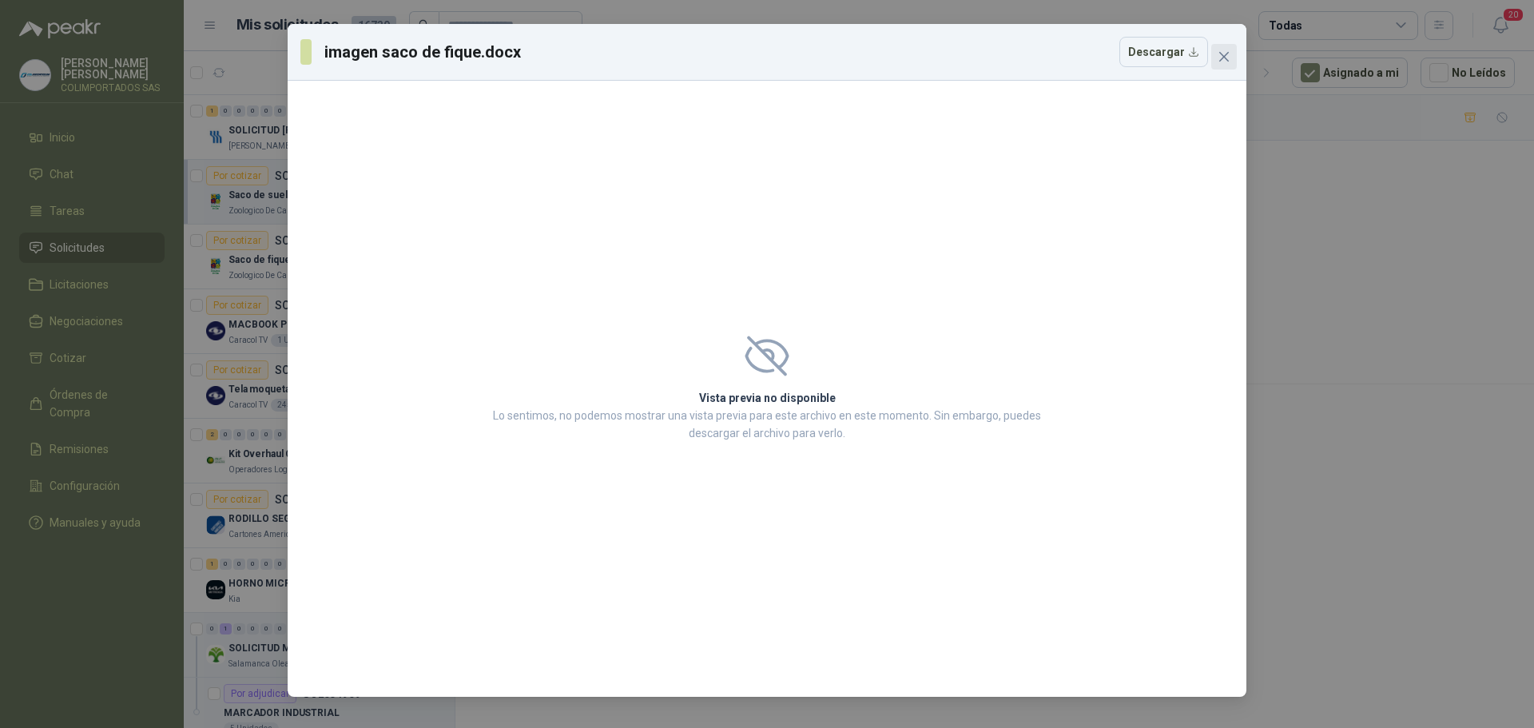
click at [1226, 56] on icon "close" at bounding box center [1225, 57] width 10 height 10
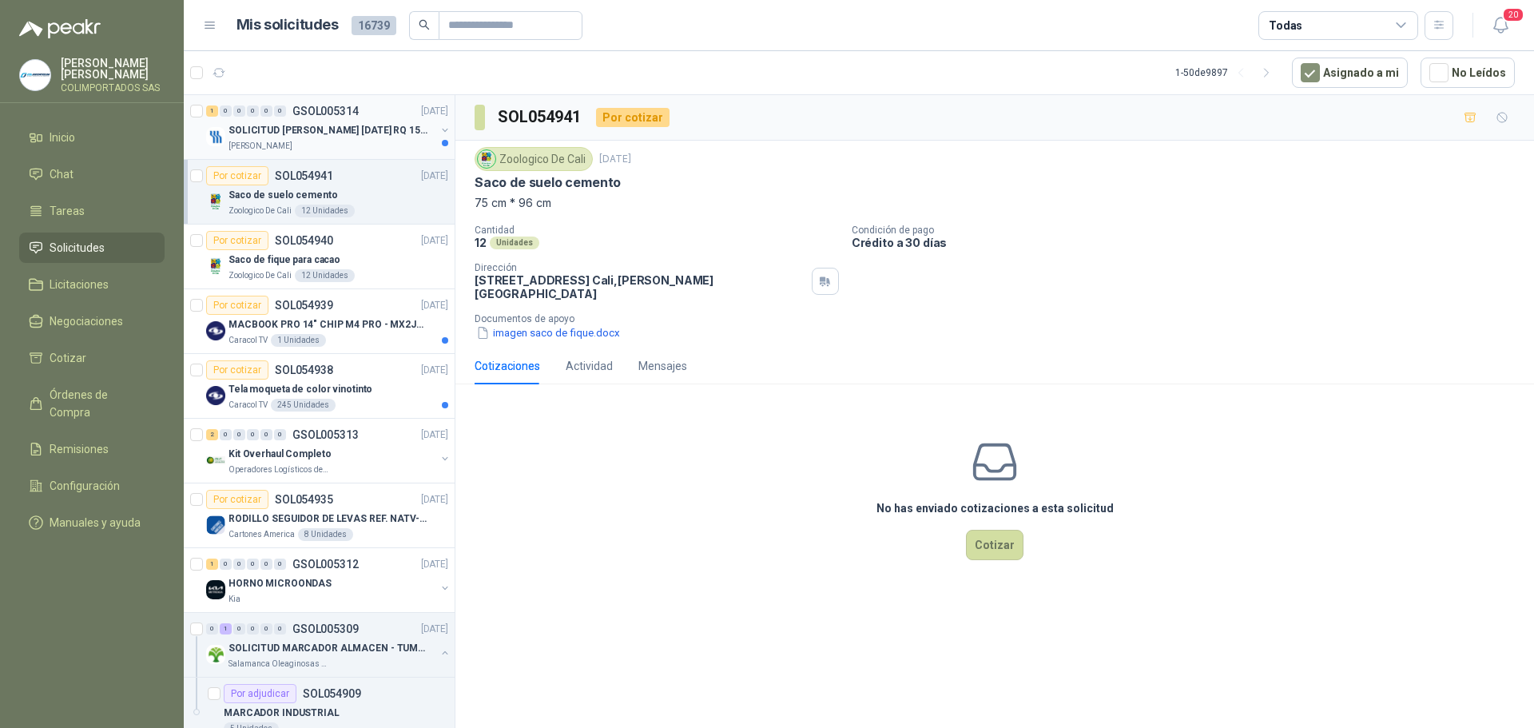
click at [320, 145] on div "[PERSON_NAME]" at bounding box center [332, 146] width 207 height 13
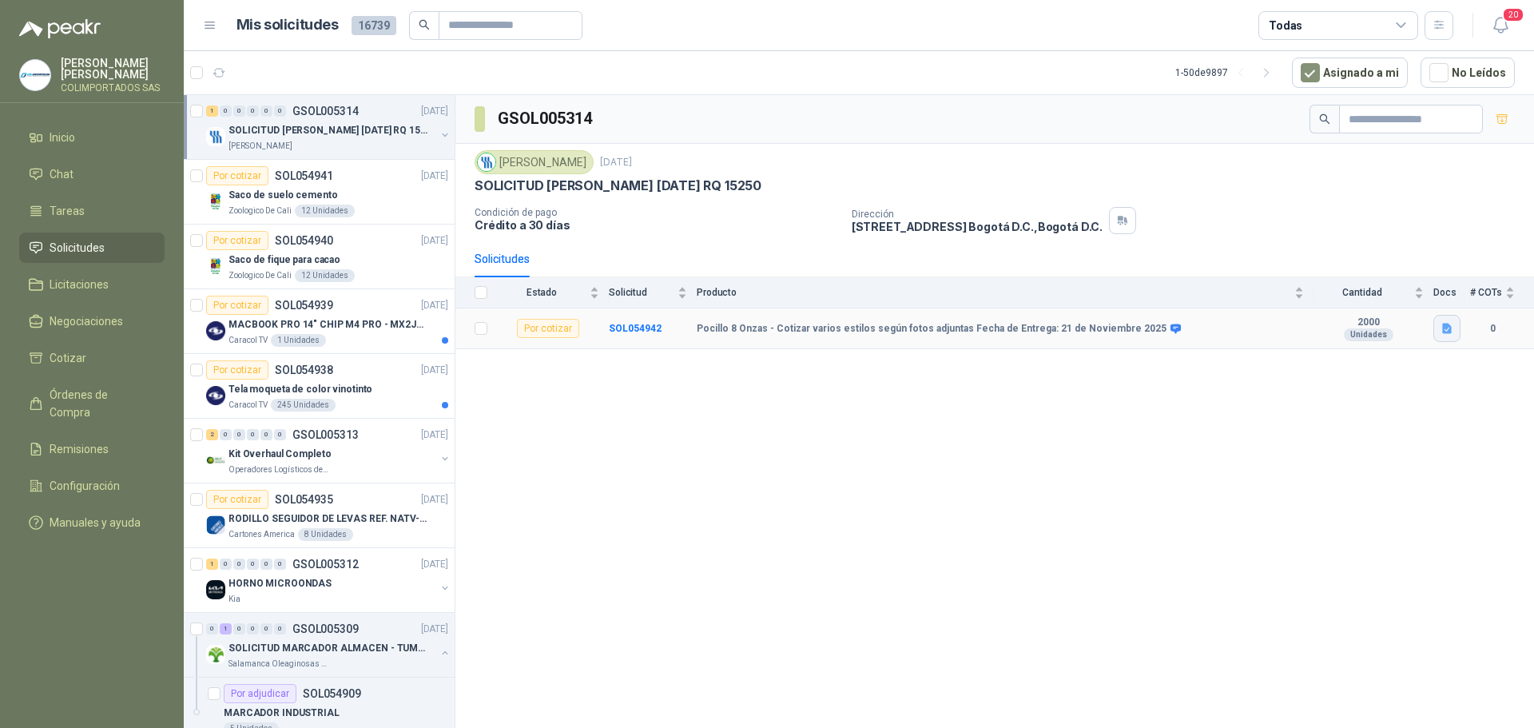
click at [1443, 330] on icon "button" at bounding box center [1448, 329] width 10 height 10
click at [1438, 260] on button "2.jpg" at bounding box center [1425, 260] width 43 height 17
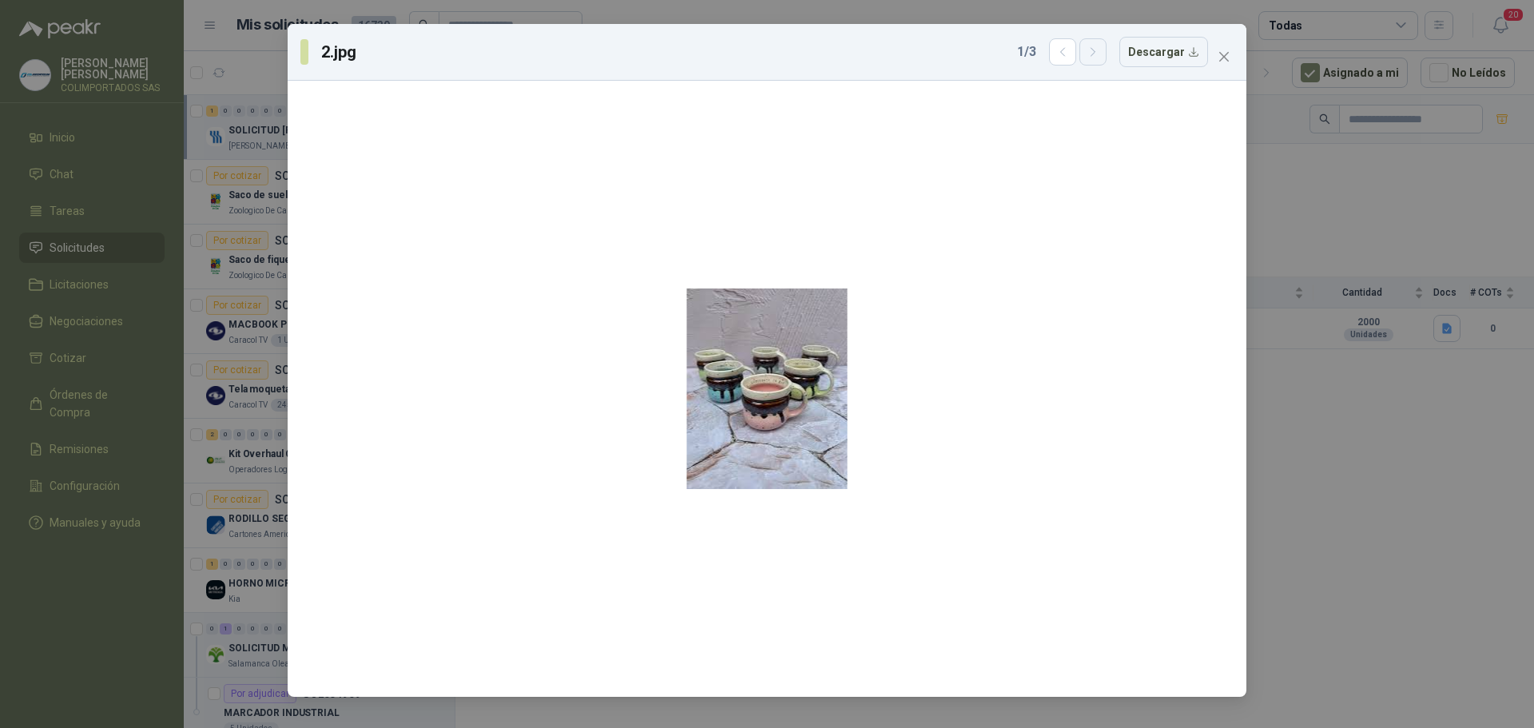
click at [1100, 57] on icon "button" at bounding box center [1094, 53] width 14 height 14
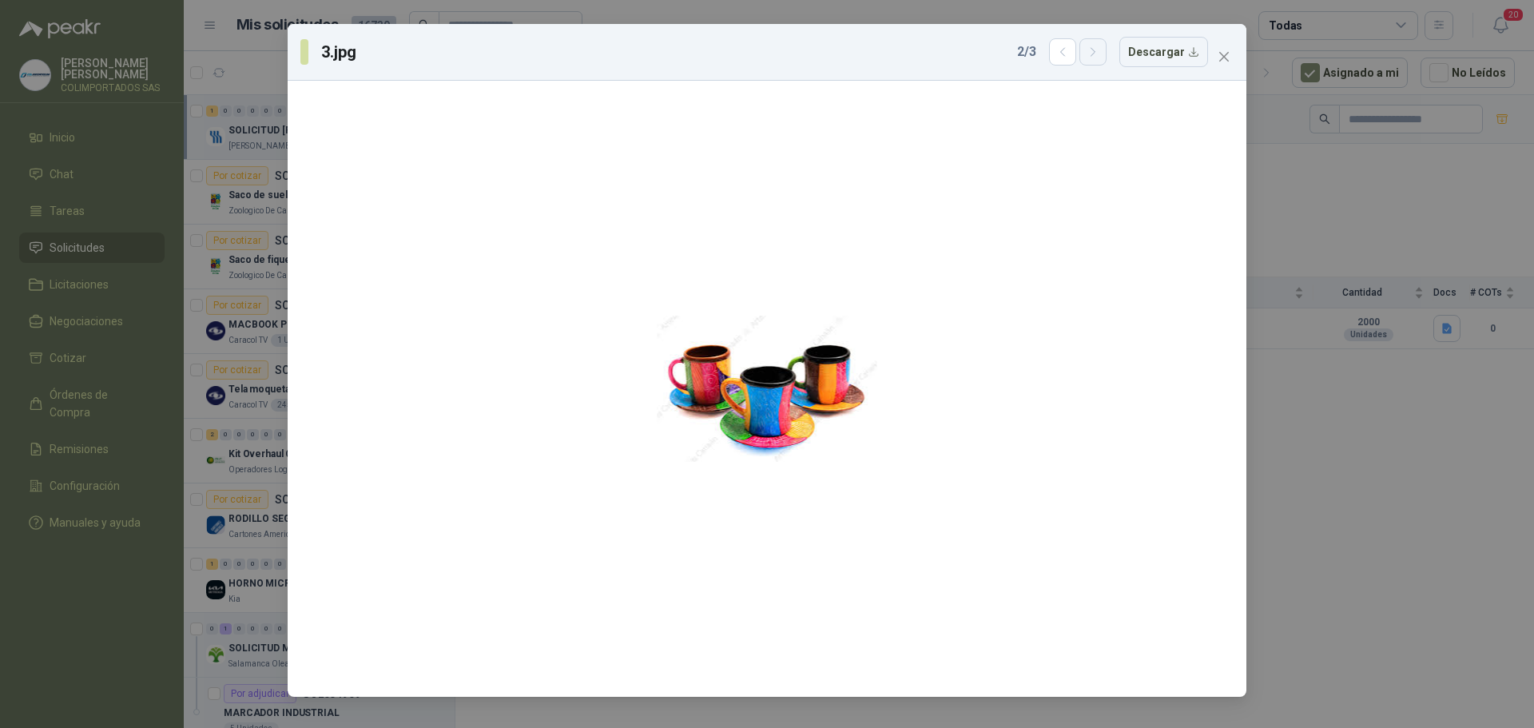
click at [1100, 57] on icon "button" at bounding box center [1094, 53] width 14 height 14
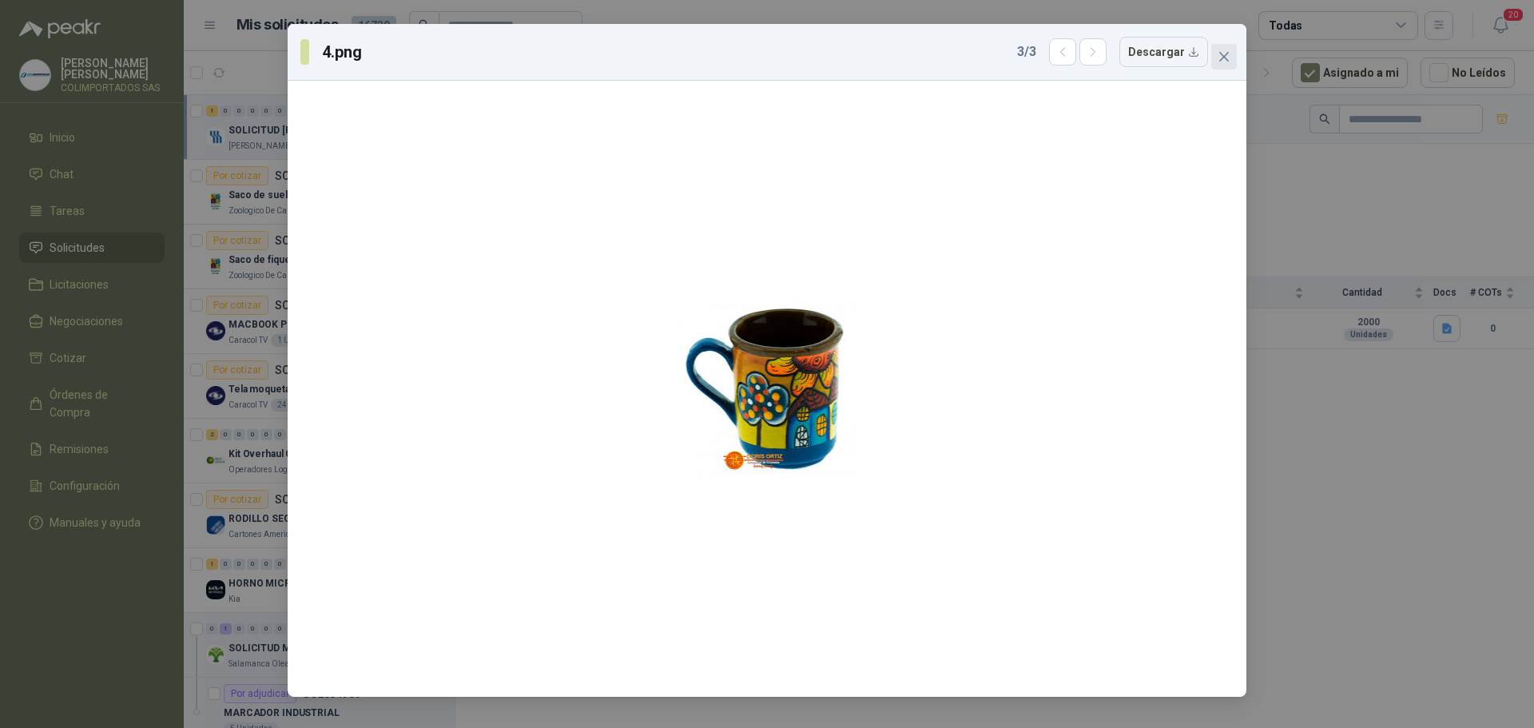
click at [1224, 58] on icon "close" at bounding box center [1225, 57] width 10 height 10
